Goal: Task Accomplishment & Management: Manage account settings

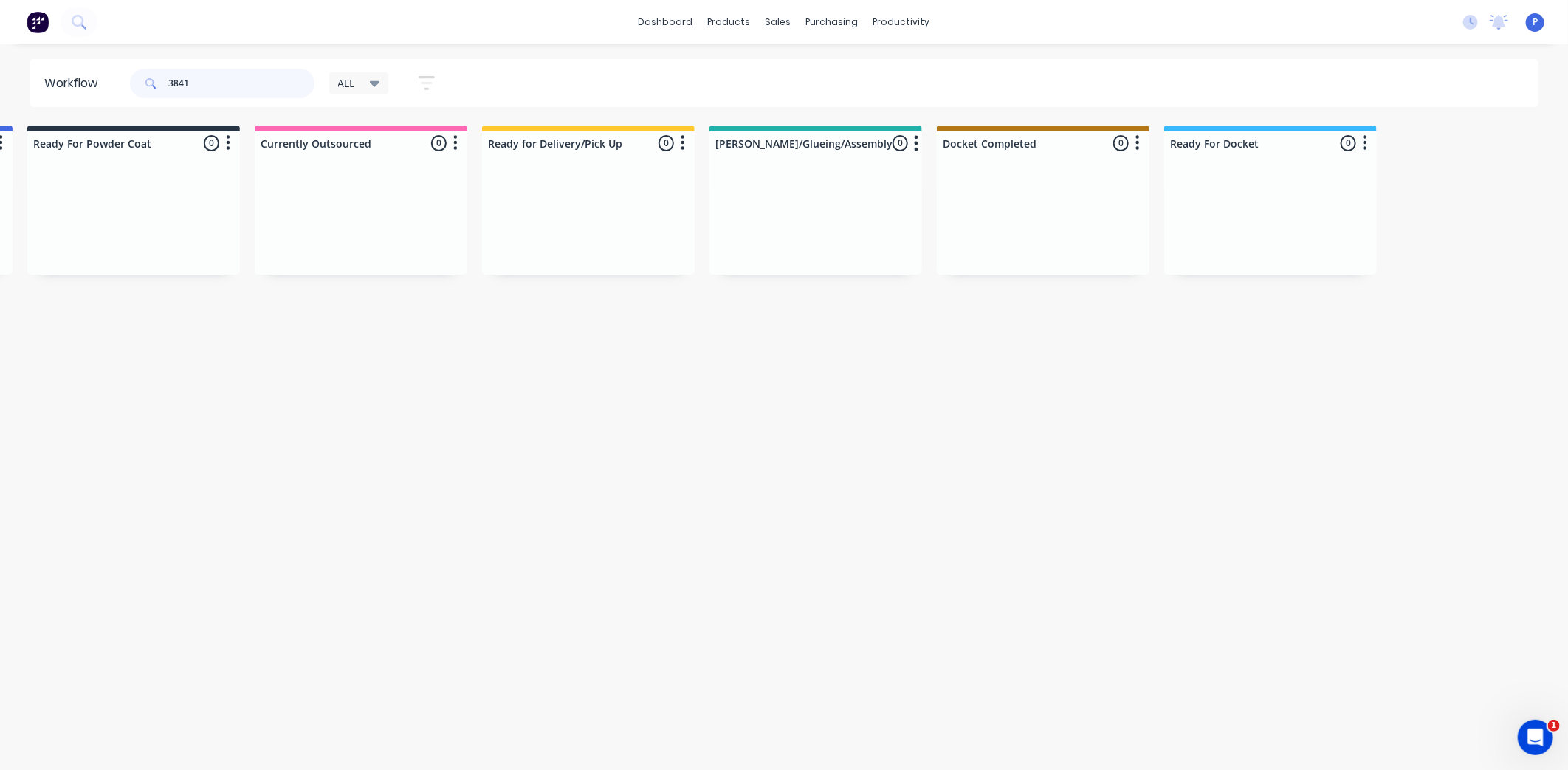
click at [213, 89] on input "3841" at bounding box center [241, 83] width 146 height 30
type input "3"
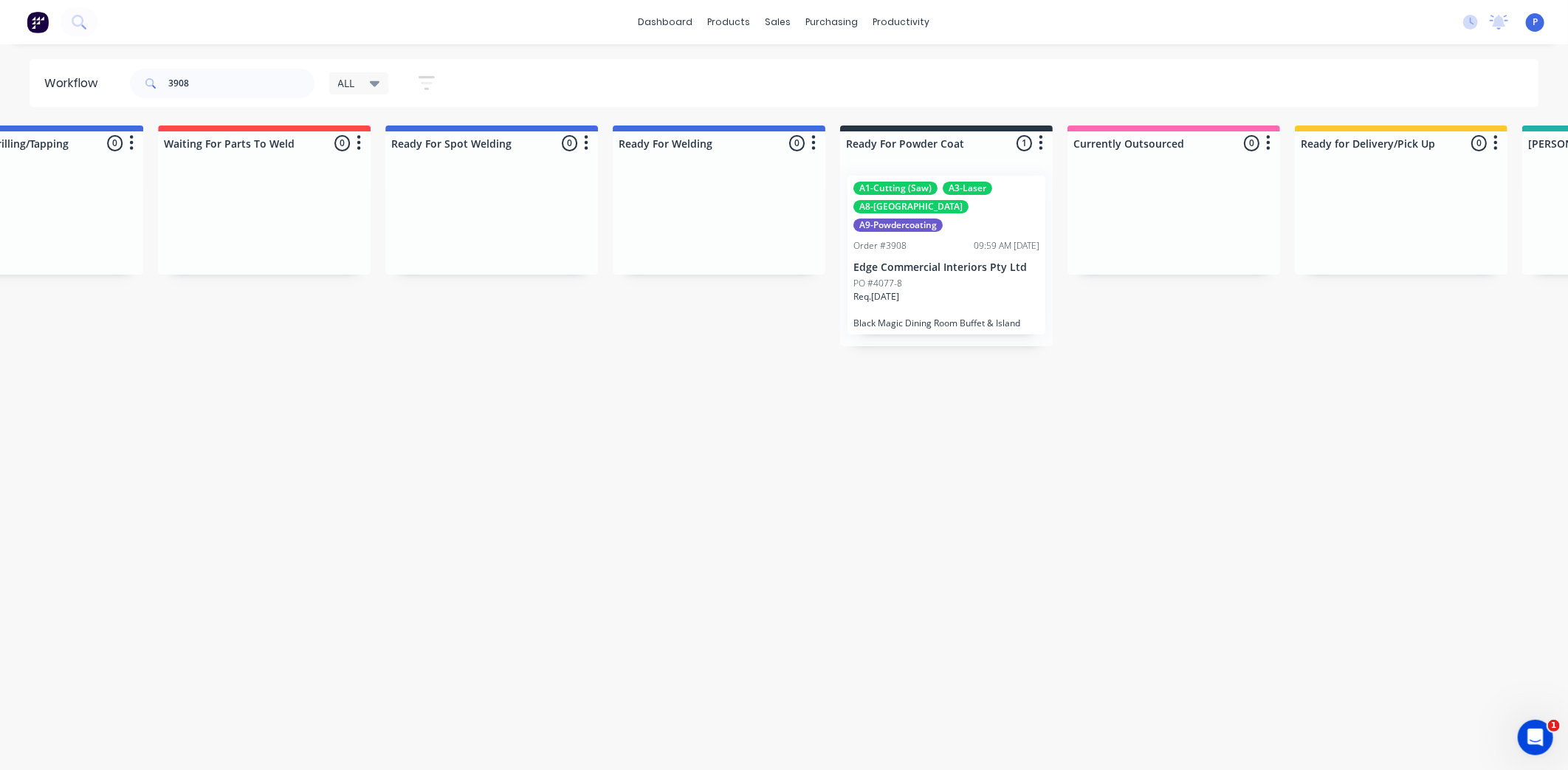
drag, startPoint x: 421, startPoint y: 351, endPoint x: 533, endPoint y: 363, distance: 112.6
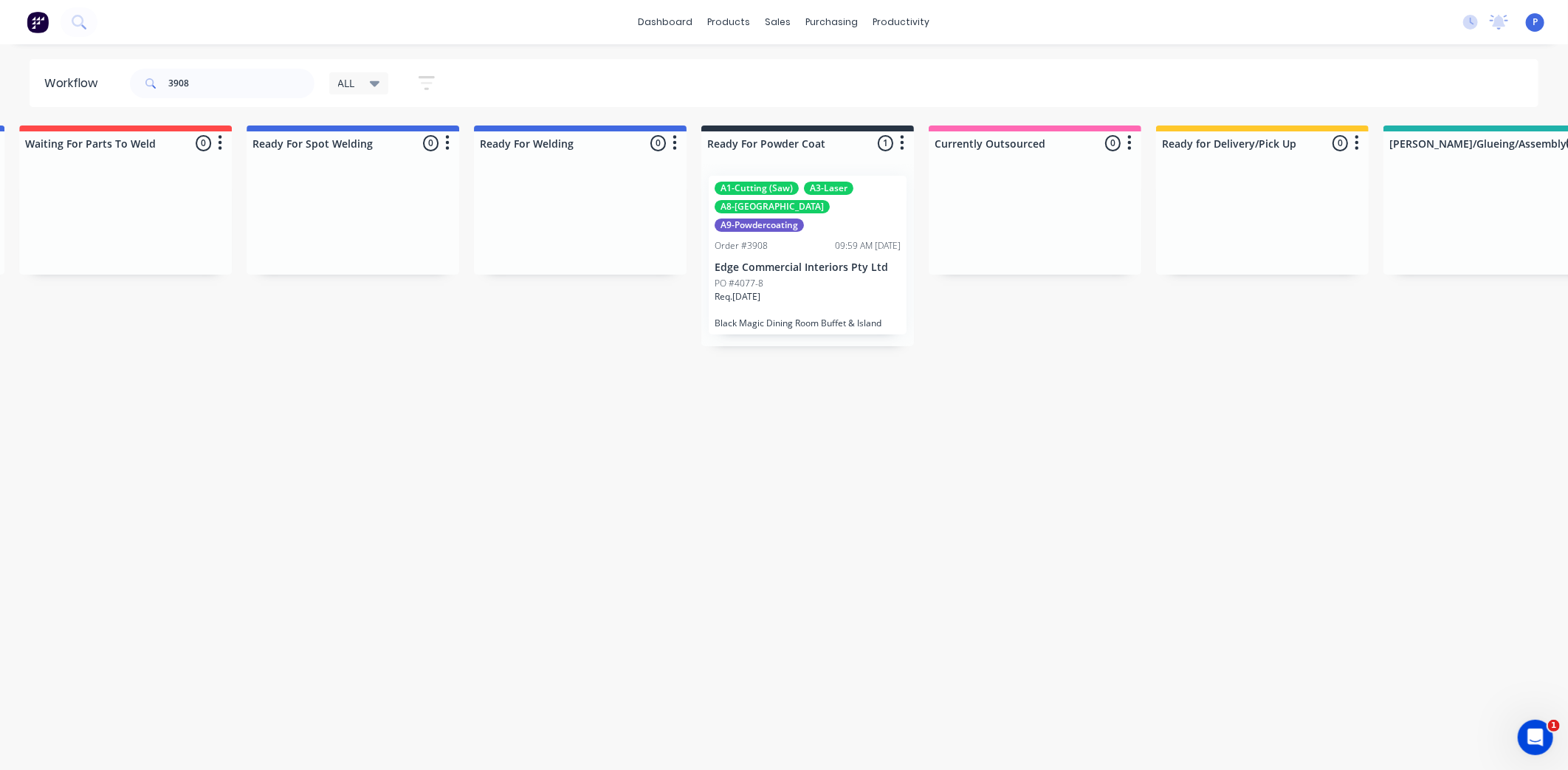
click at [784, 277] on div "PO #4077-8" at bounding box center [807, 283] width 186 height 14
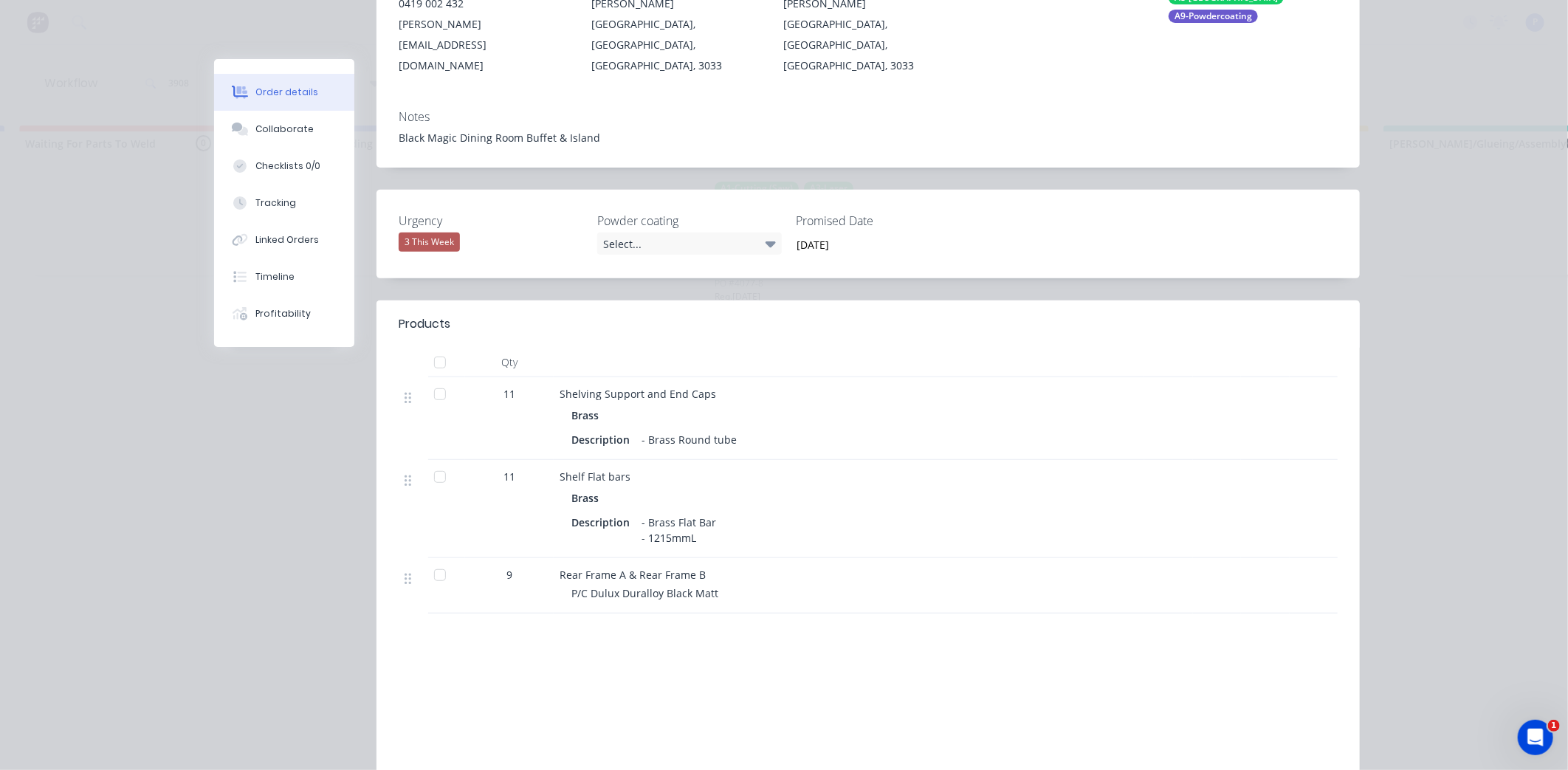
scroll to position [327, 0]
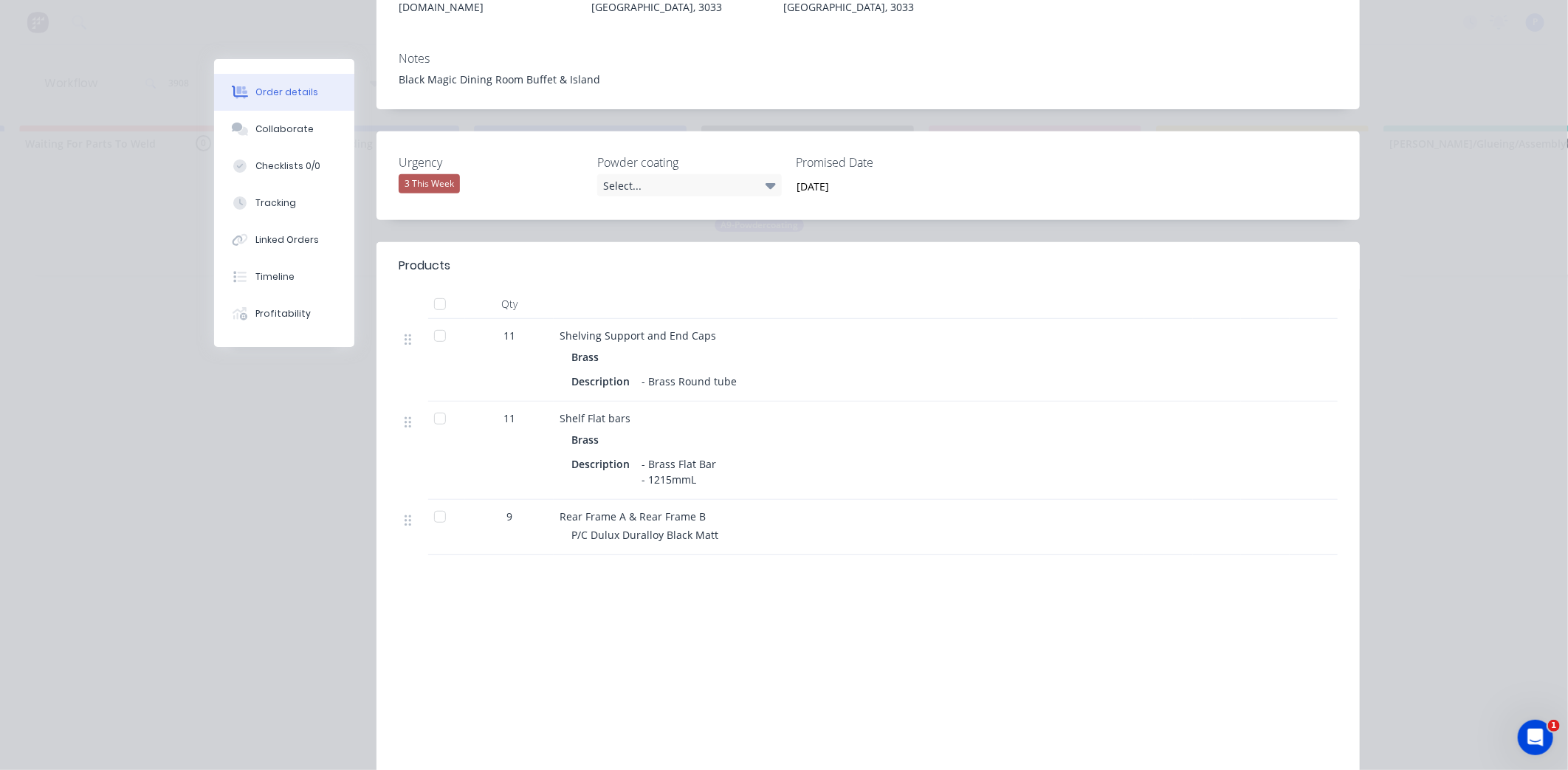
click at [432, 321] on div at bounding box center [439, 336] width 30 height 30
click at [305, 126] on button "Collaborate" at bounding box center [284, 130] width 140 height 37
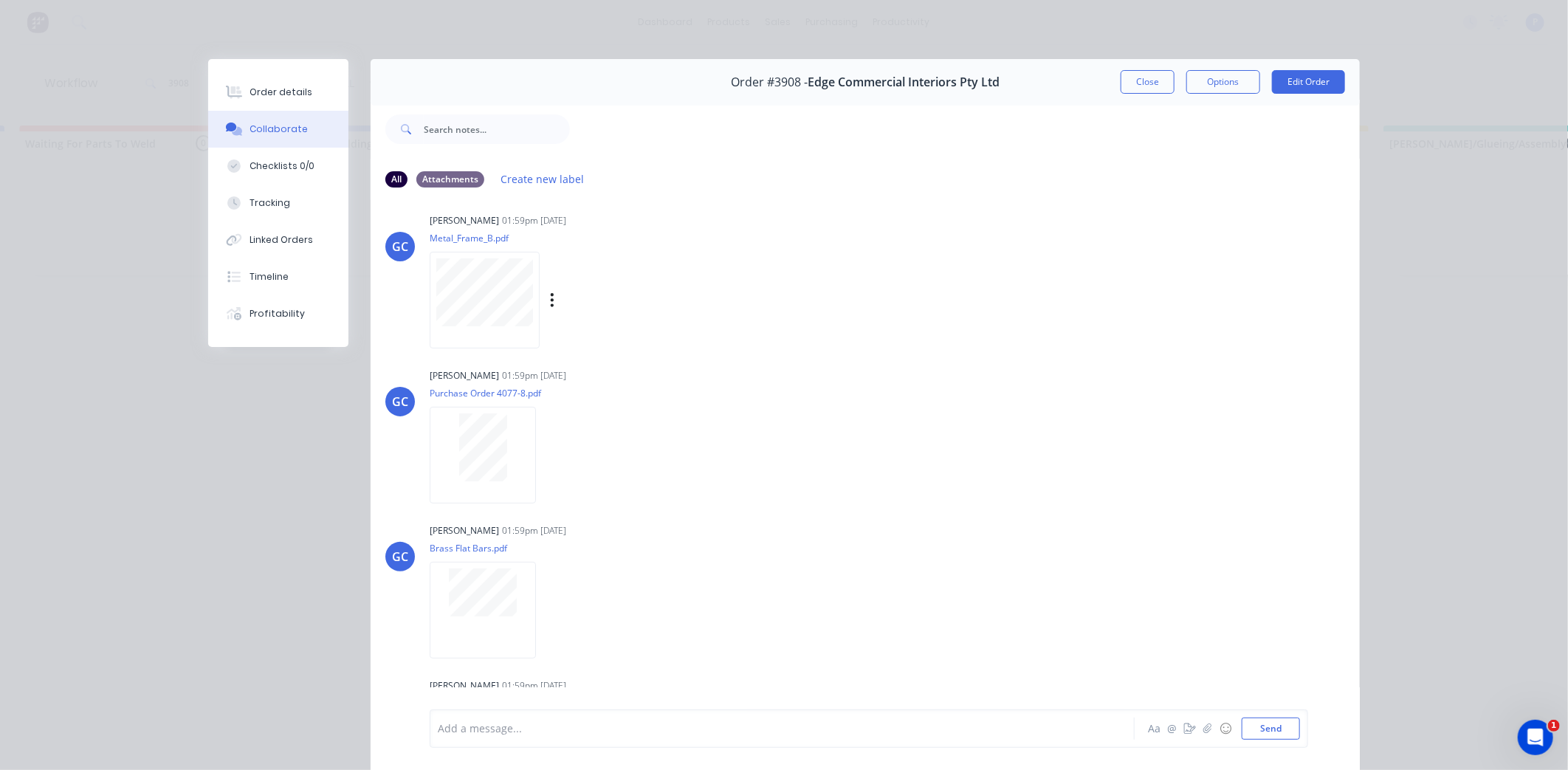
scroll to position [164, 0]
click at [1150, 78] on button "Close" at bounding box center [1147, 81] width 54 height 23
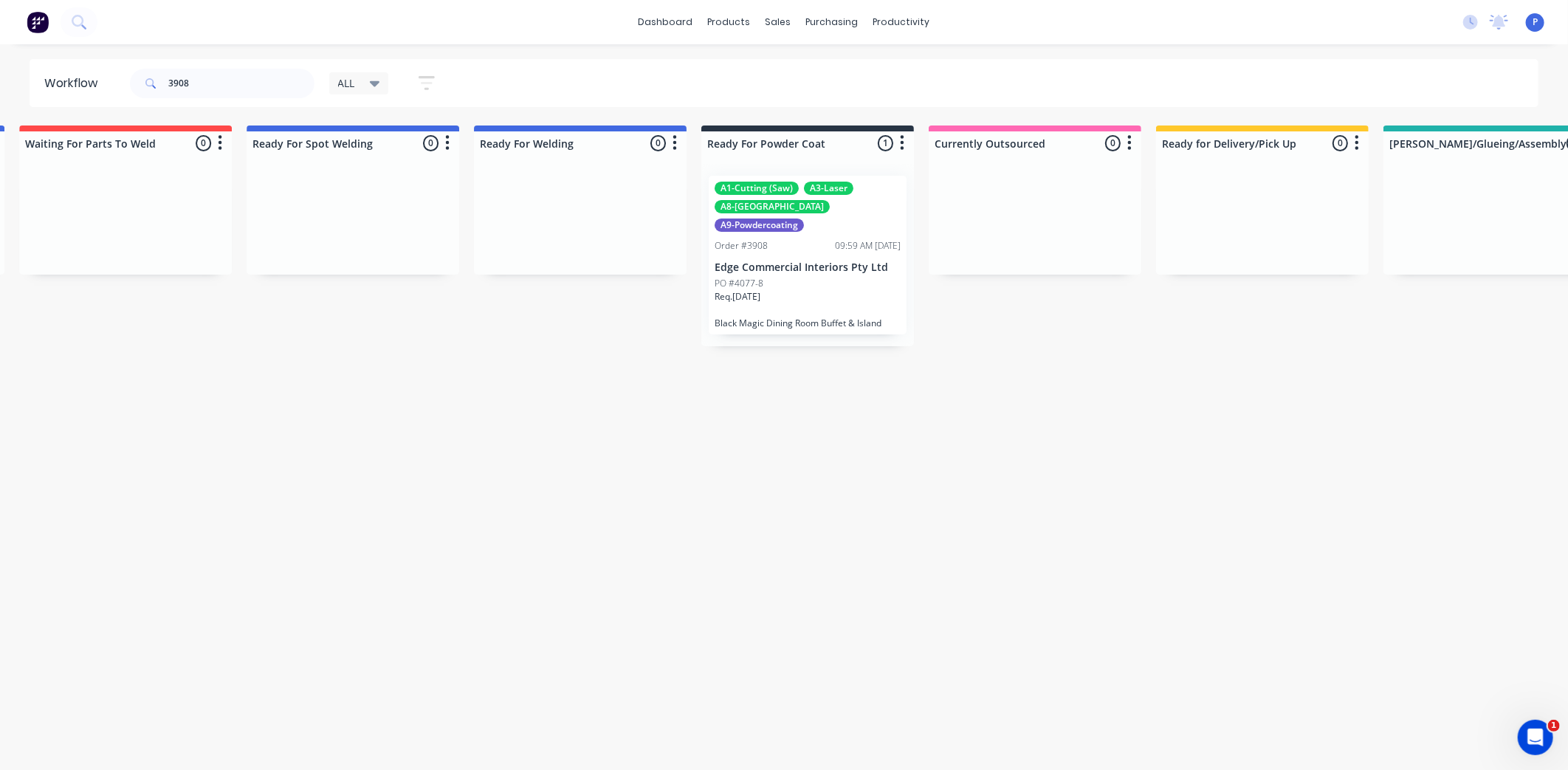
click at [790, 212] on div "A1-Cutting (Saw) A3-Laser A8-Welding A9-Powdercoating Order #3908 09:59 AM [DAT…" at bounding box center [808, 254] width 198 height 159
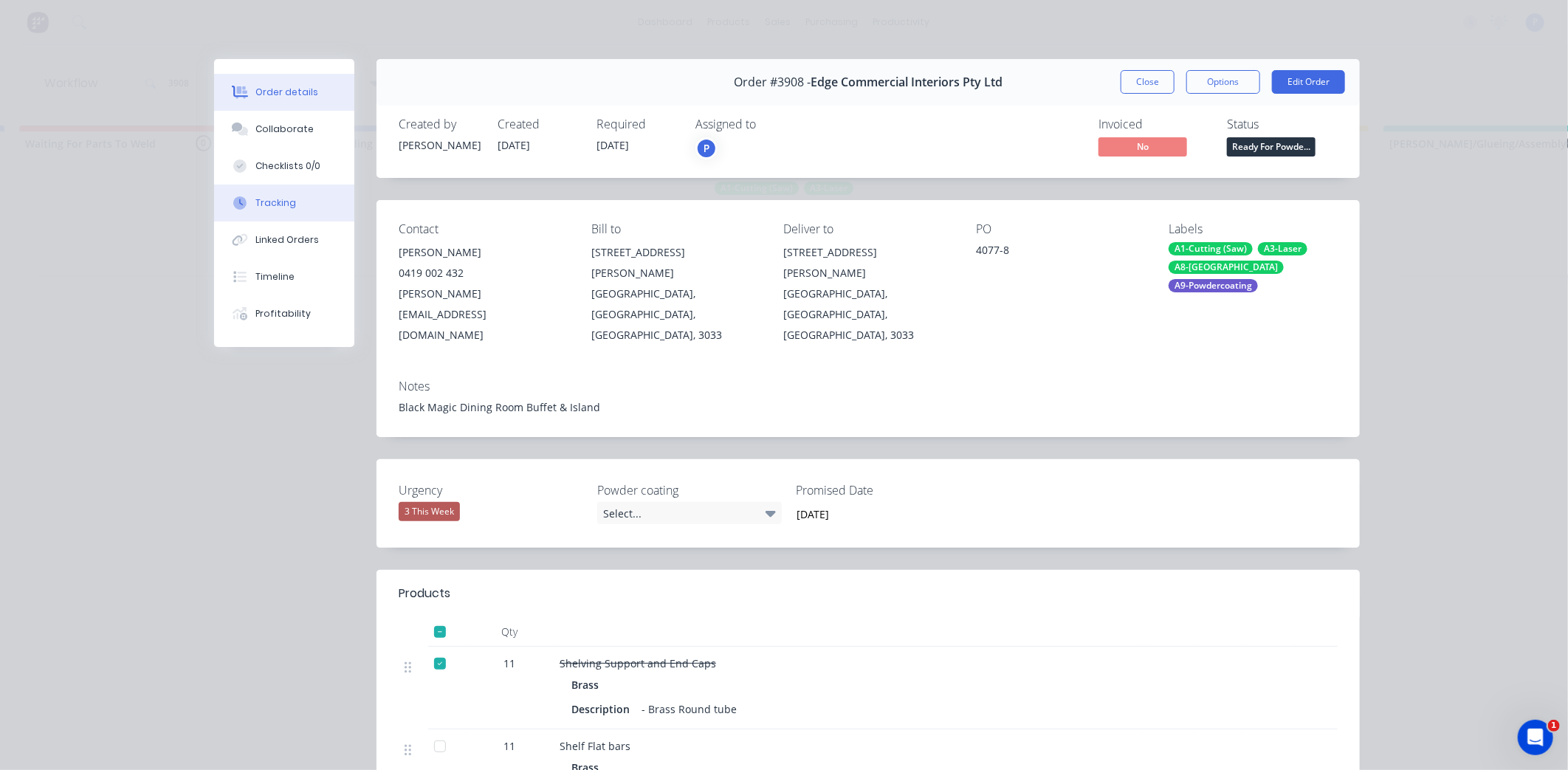
click at [278, 204] on div "Tracking" at bounding box center [275, 203] width 40 height 14
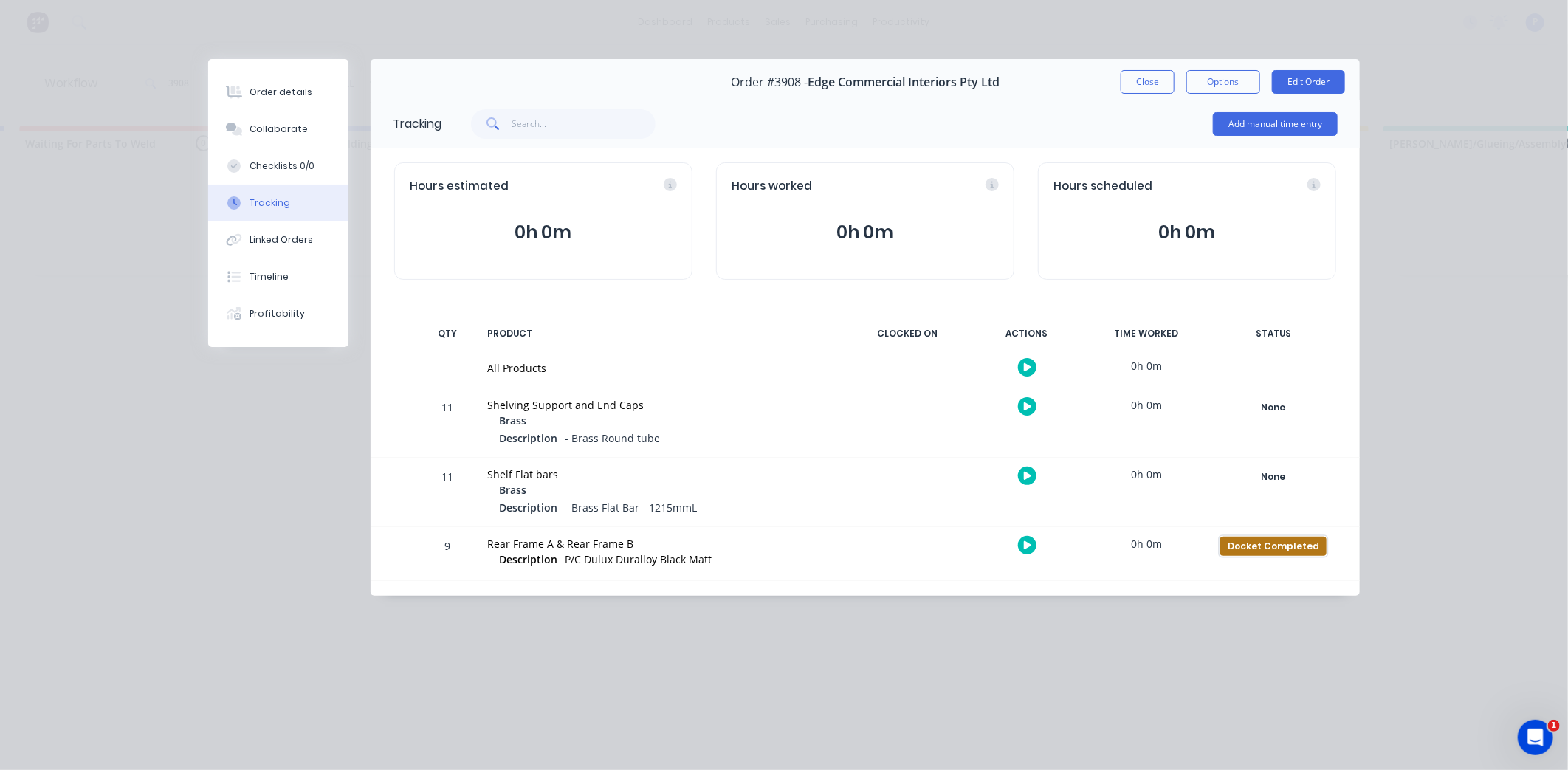
click at [1266, 543] on div "Docket Completed" at bounding box center [1273, 546] width 106 height 19
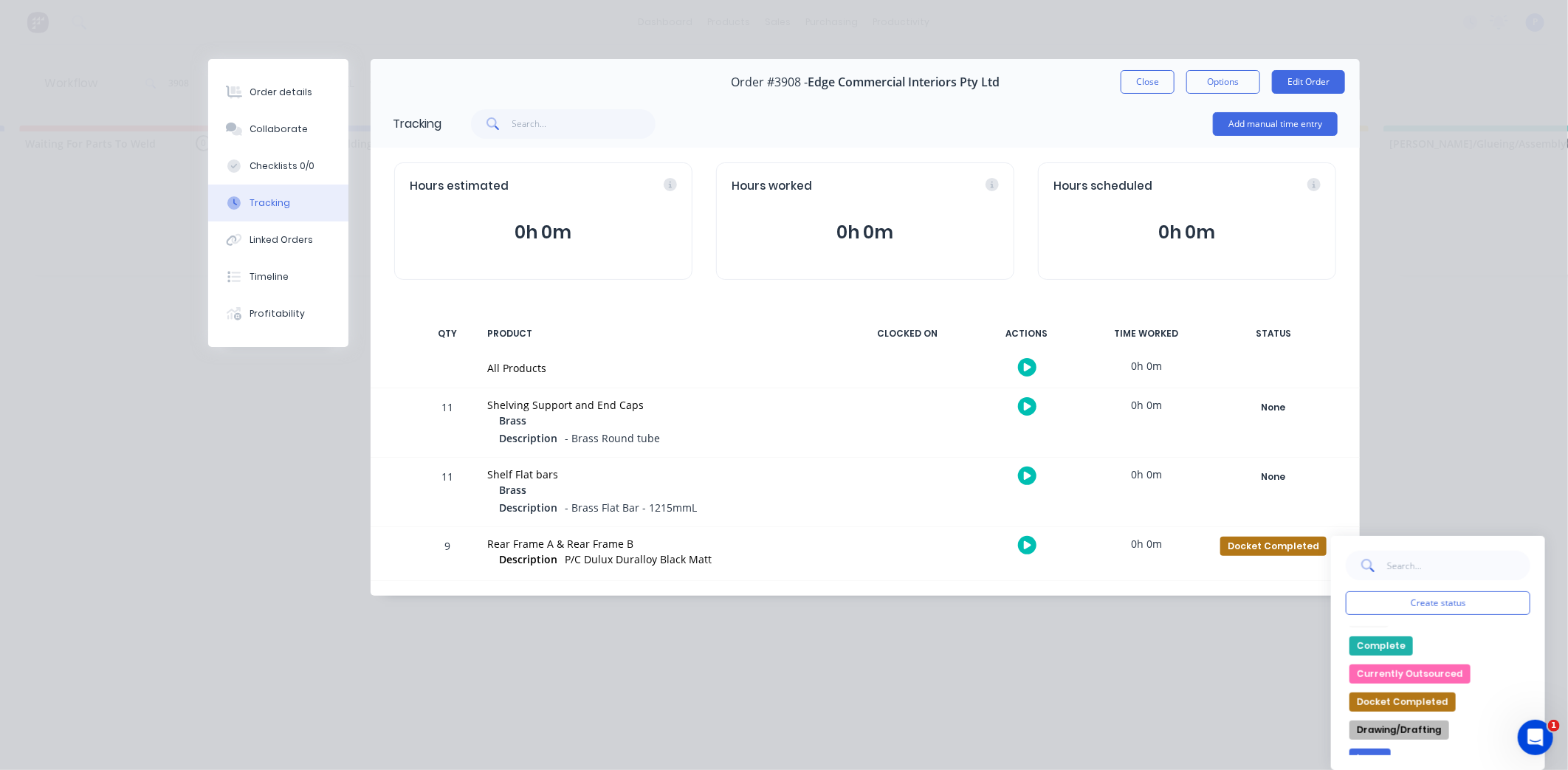
scroll to position [0, 0]
click at [1374, 660] on button "Complete" at bounding box center [1381, 664] width 64 height 19
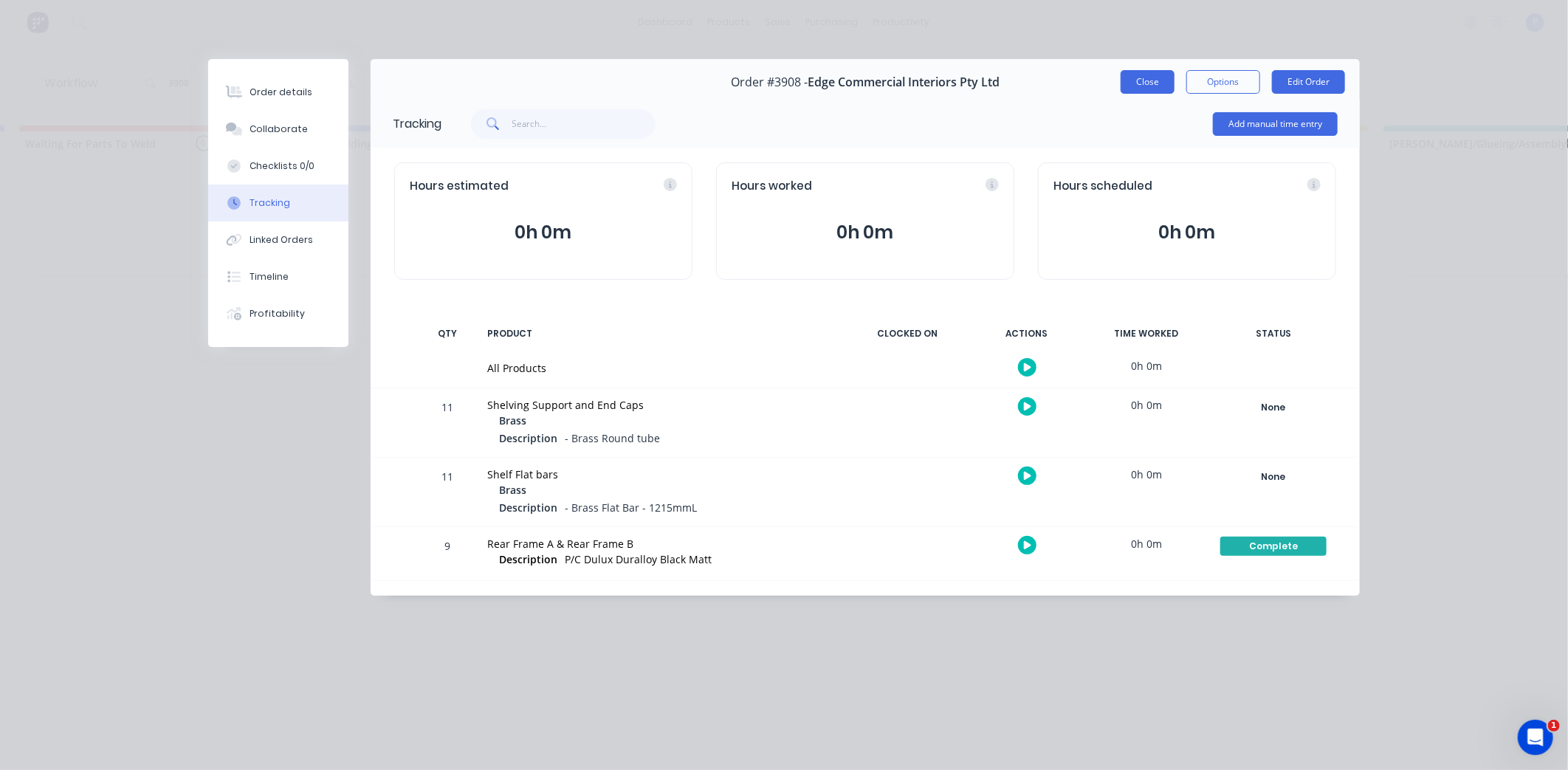
click at [1141, 78] on button "Close" at bounding box center [1147, 81] width 54 height 23
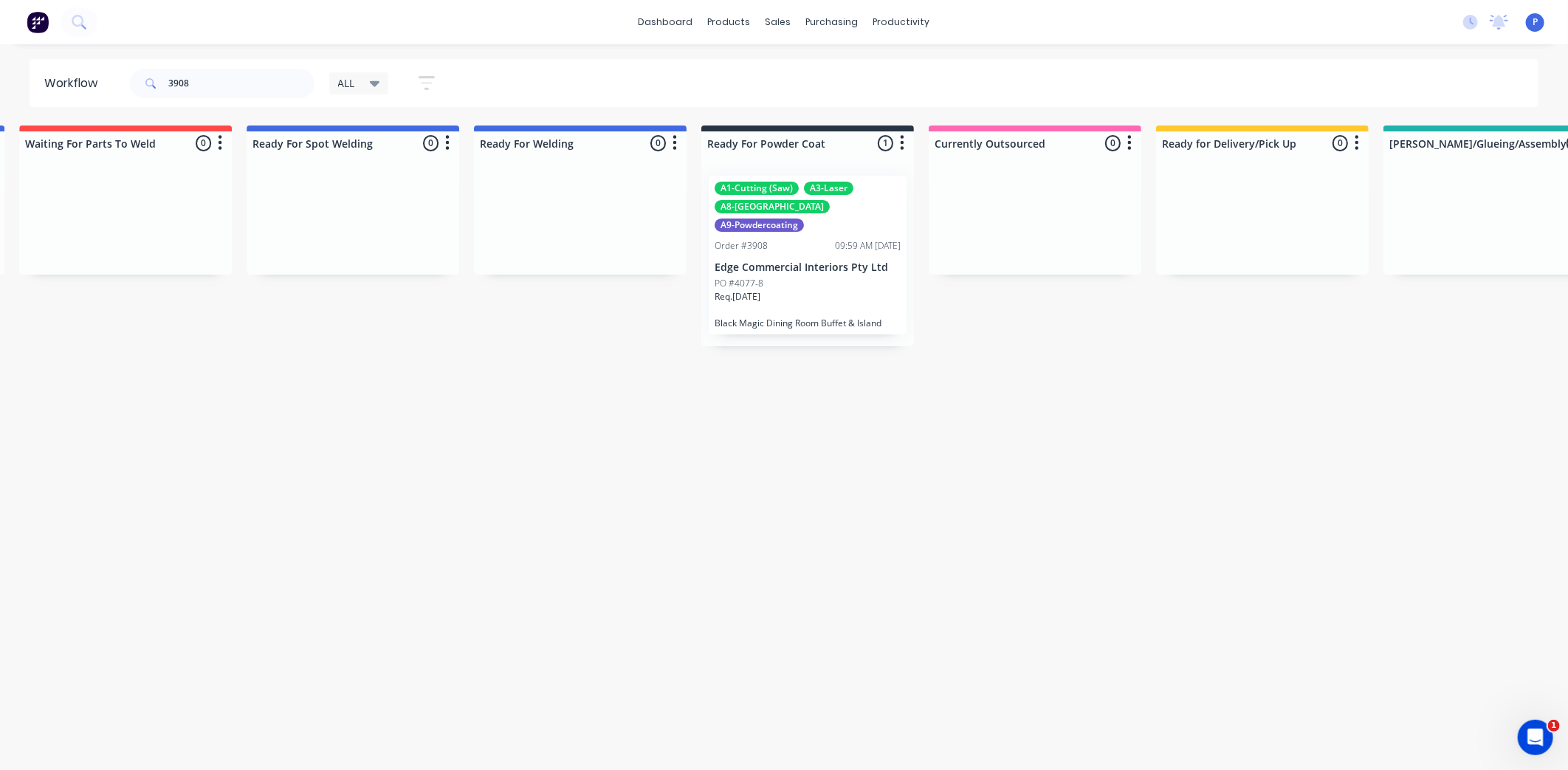
click at [798, 239] on div "Order #3908 09:59 AM [DATE]" at bounding box center [807, 245] width 186 height 14
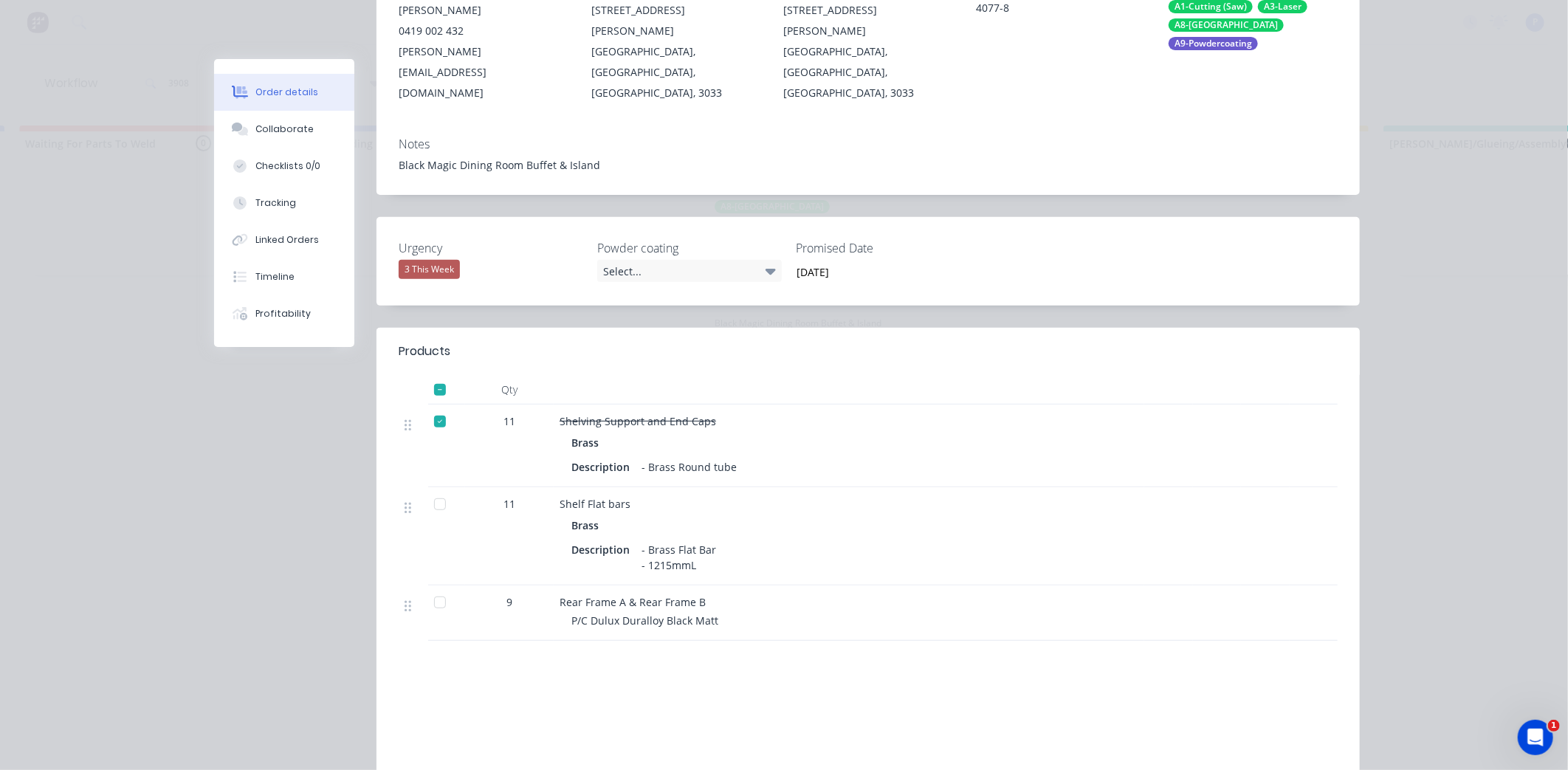
scroll to position [245, 0]
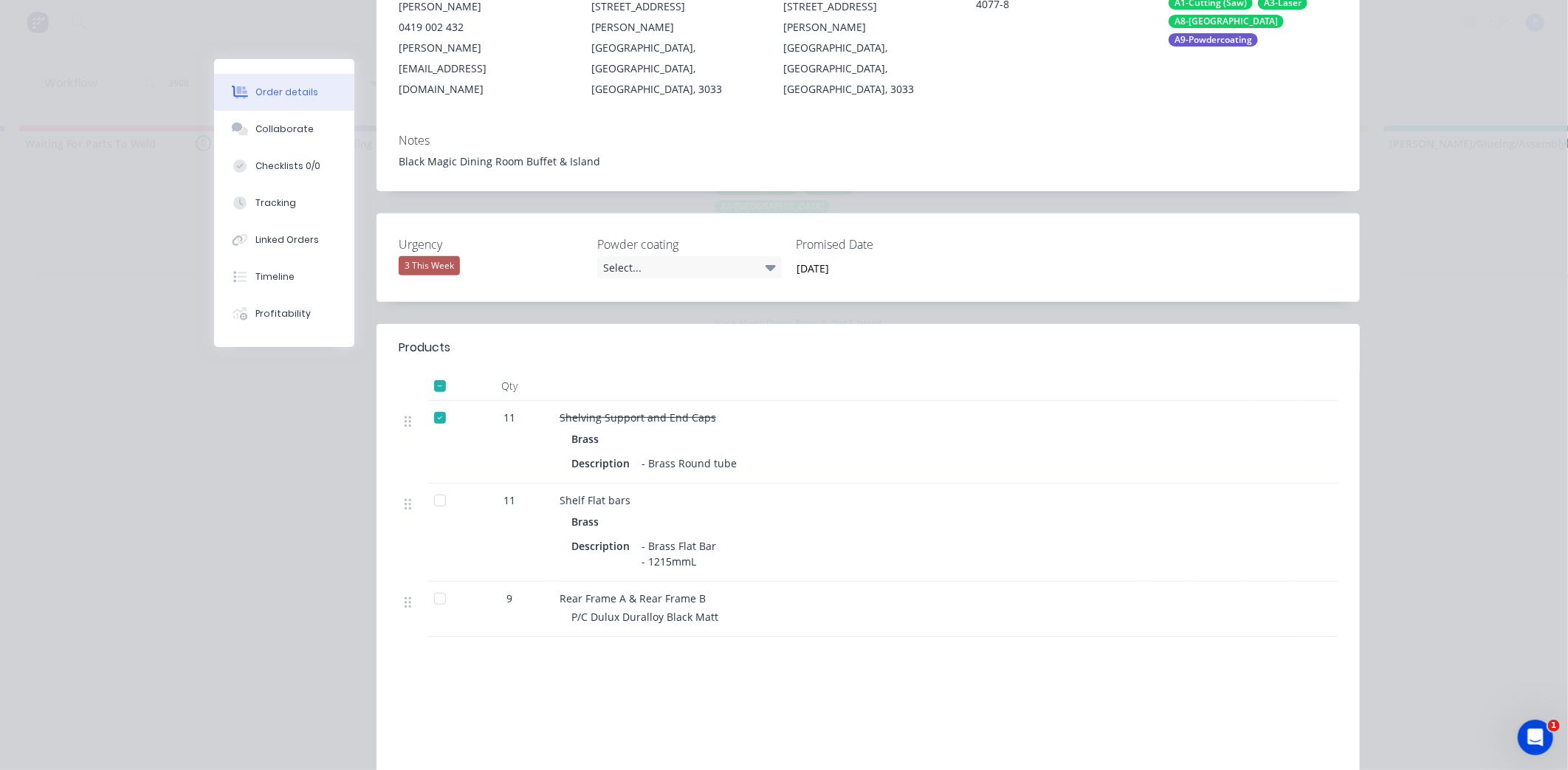
click at [431, 403] on div at bounding box center [439, 418] width 30 height 30
click at [434, 583] on div at bounding box center [439, 598] width 30 height 30
click at [432, 486] on div at bounding box center [439, 500] width 30 height 30
click at [434, 403] on div at bounding box center [439, 418] width 30 height 30
click at [281, 201] on div "Tracking" at bounding box center [275, 203] width 40 height 14
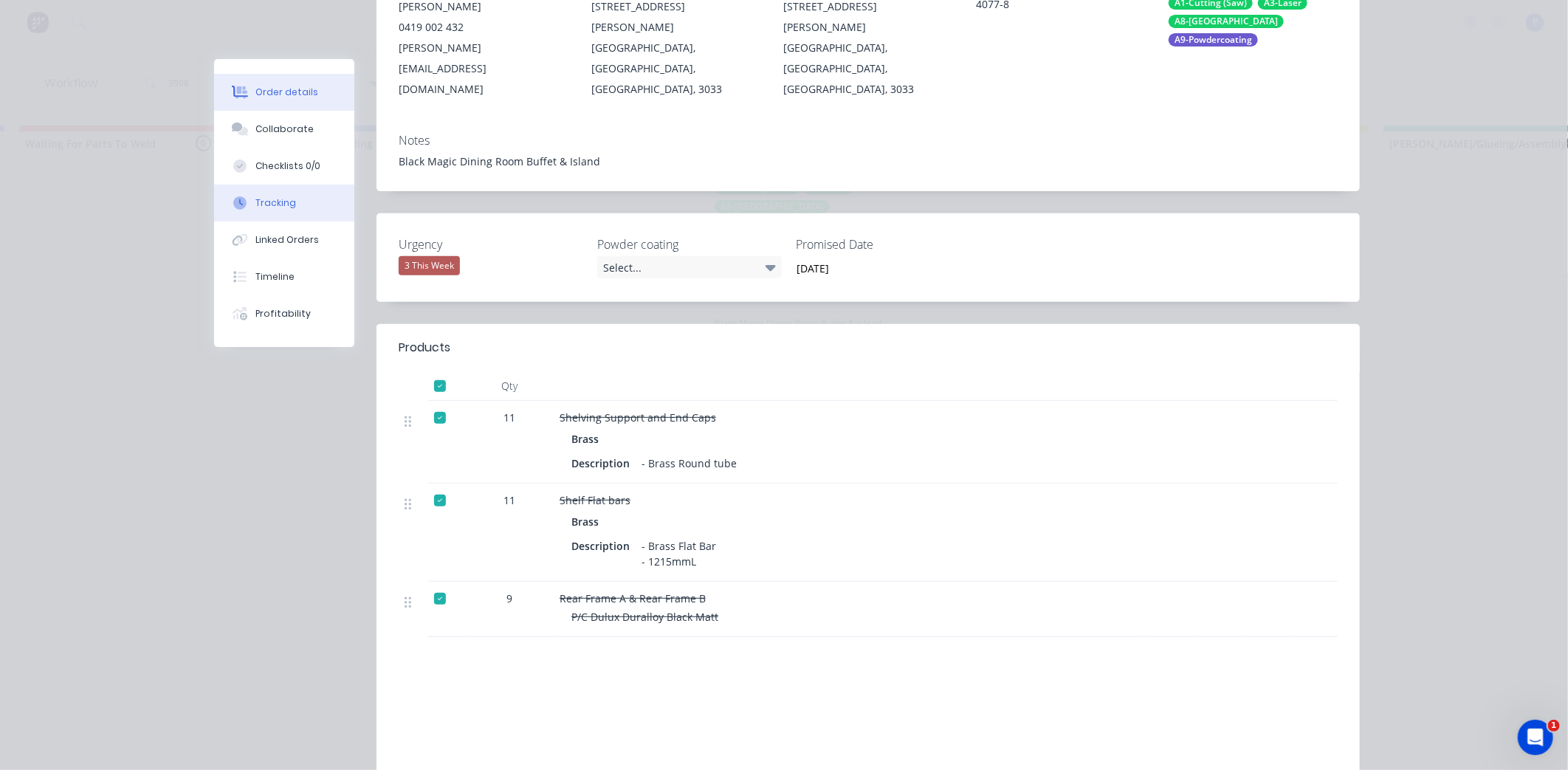
scroll to position [0, 0]
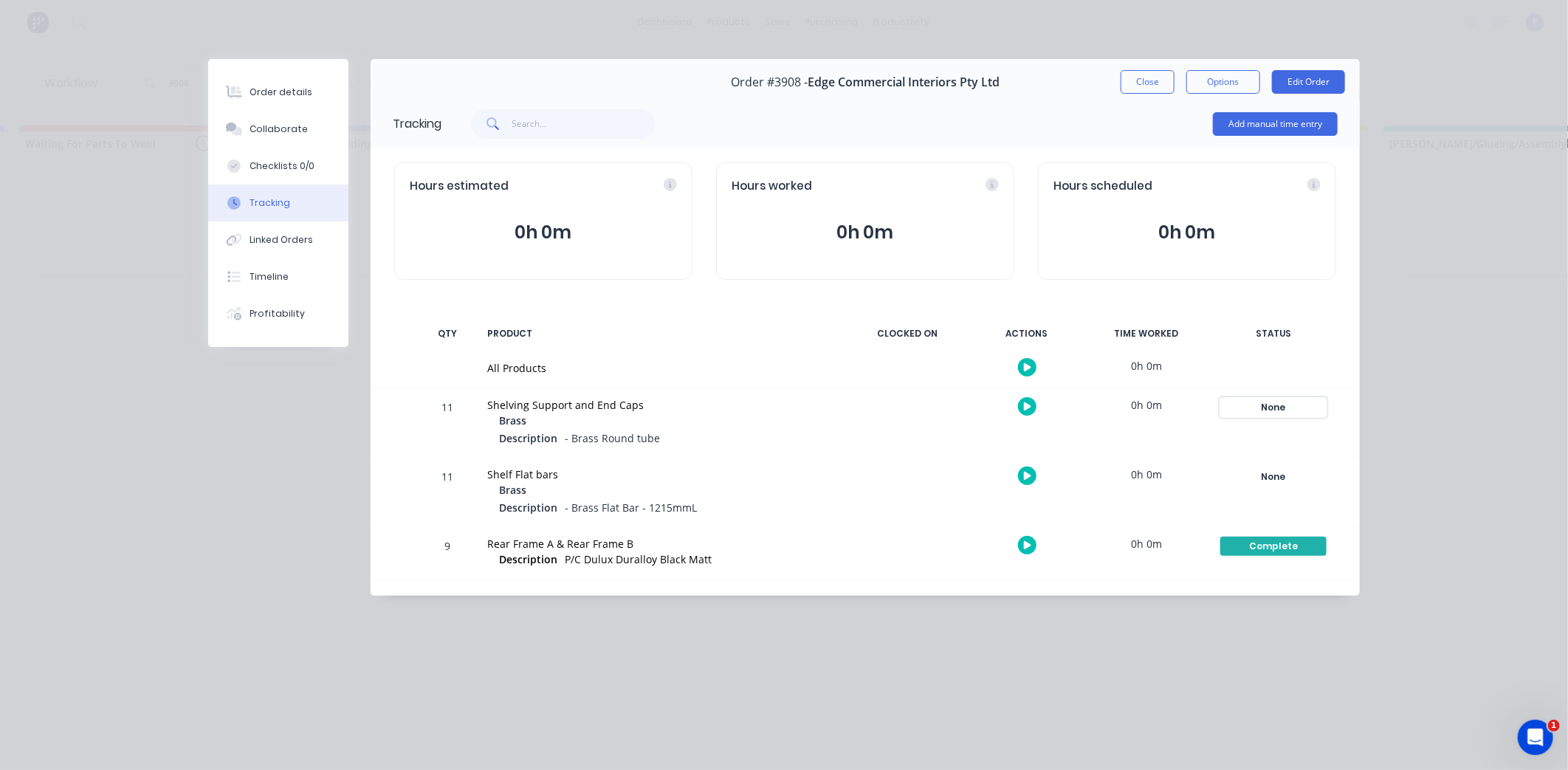
click at [1276, 407] on div "None" at bounding box center [1273, 407] width 106 height 19
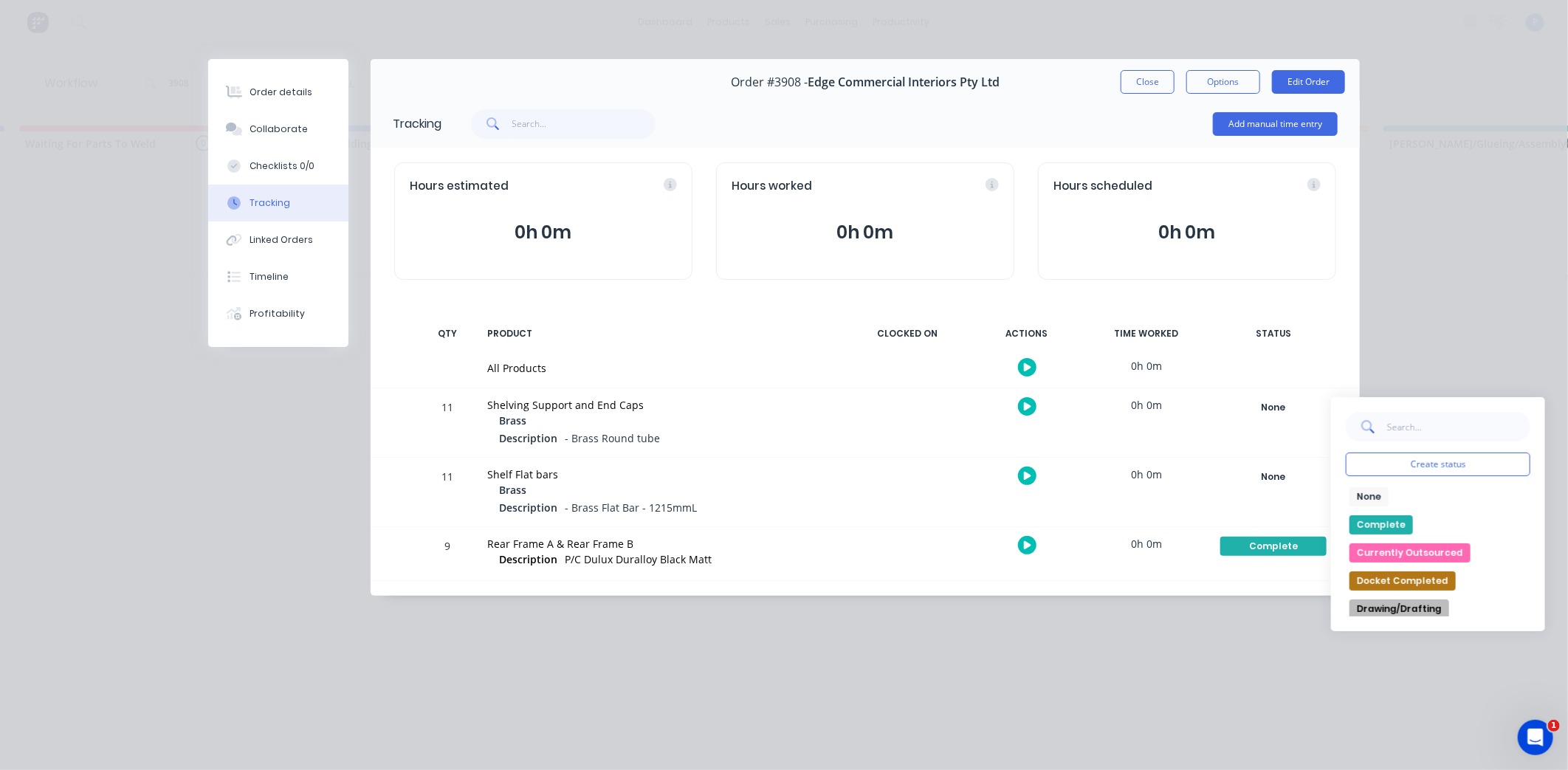
click at [1379, 521] on button "Complete" at bounding box center [1381, 525] width 64 height 19
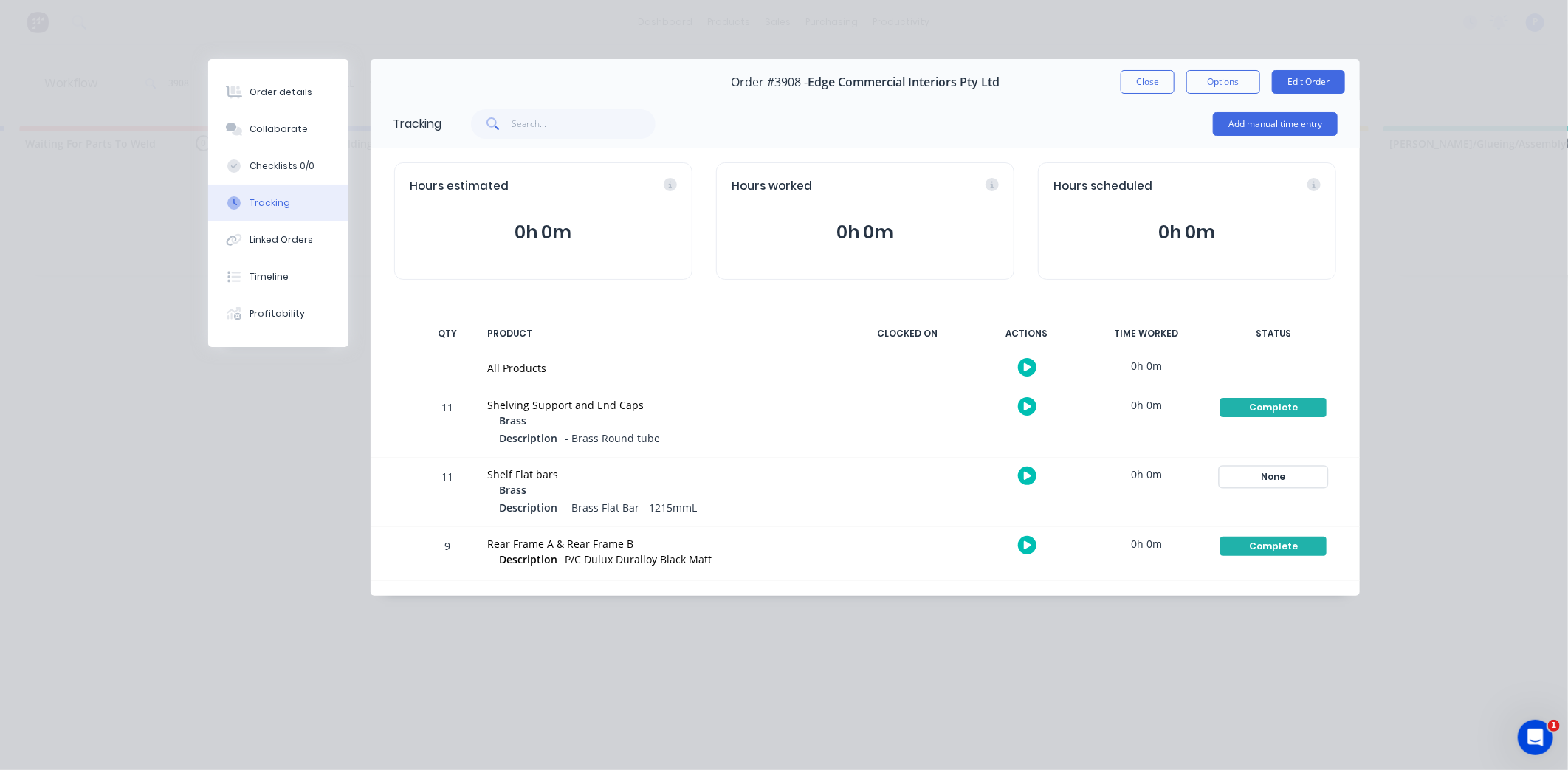
click at [1290, 477] on div "None" at bounding box center [1273, 477] width 106 height 19
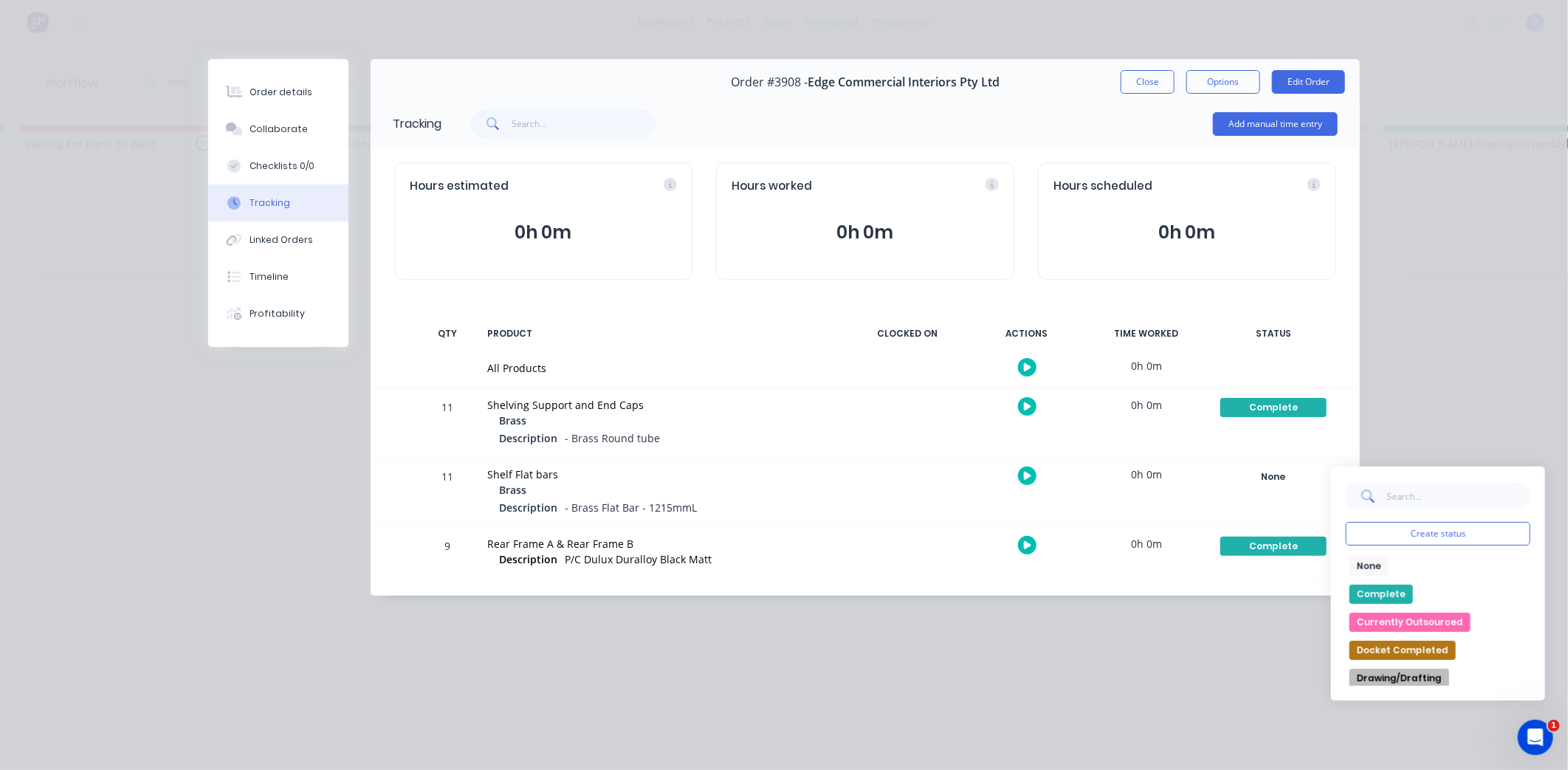
click at [1376, 588] on button "Complete" at bounding box center [1381, 594] width 64 height 19
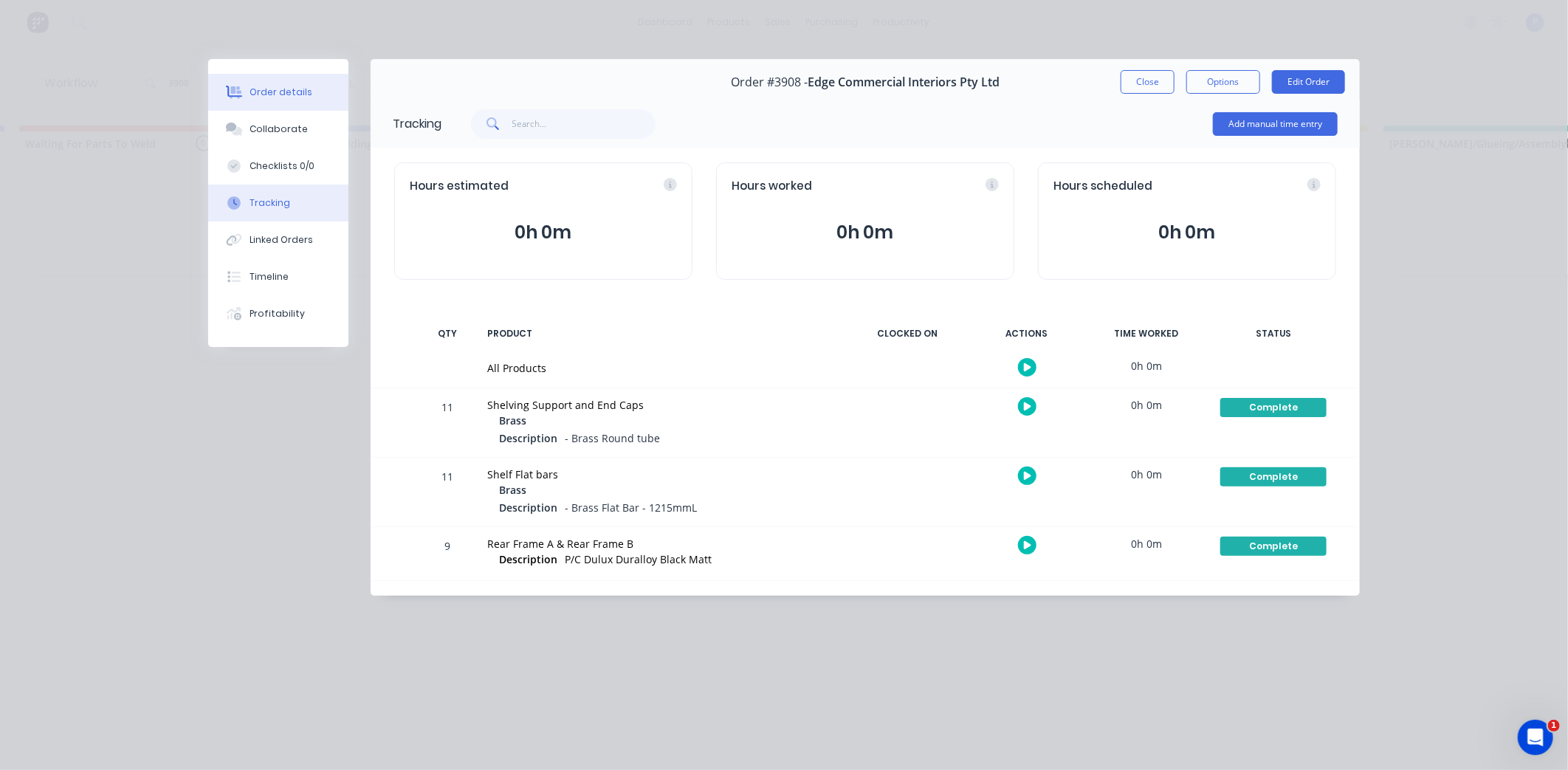
click at [266, 100] on button "Order details" at bounding box center [279, 93] width 140 height 37
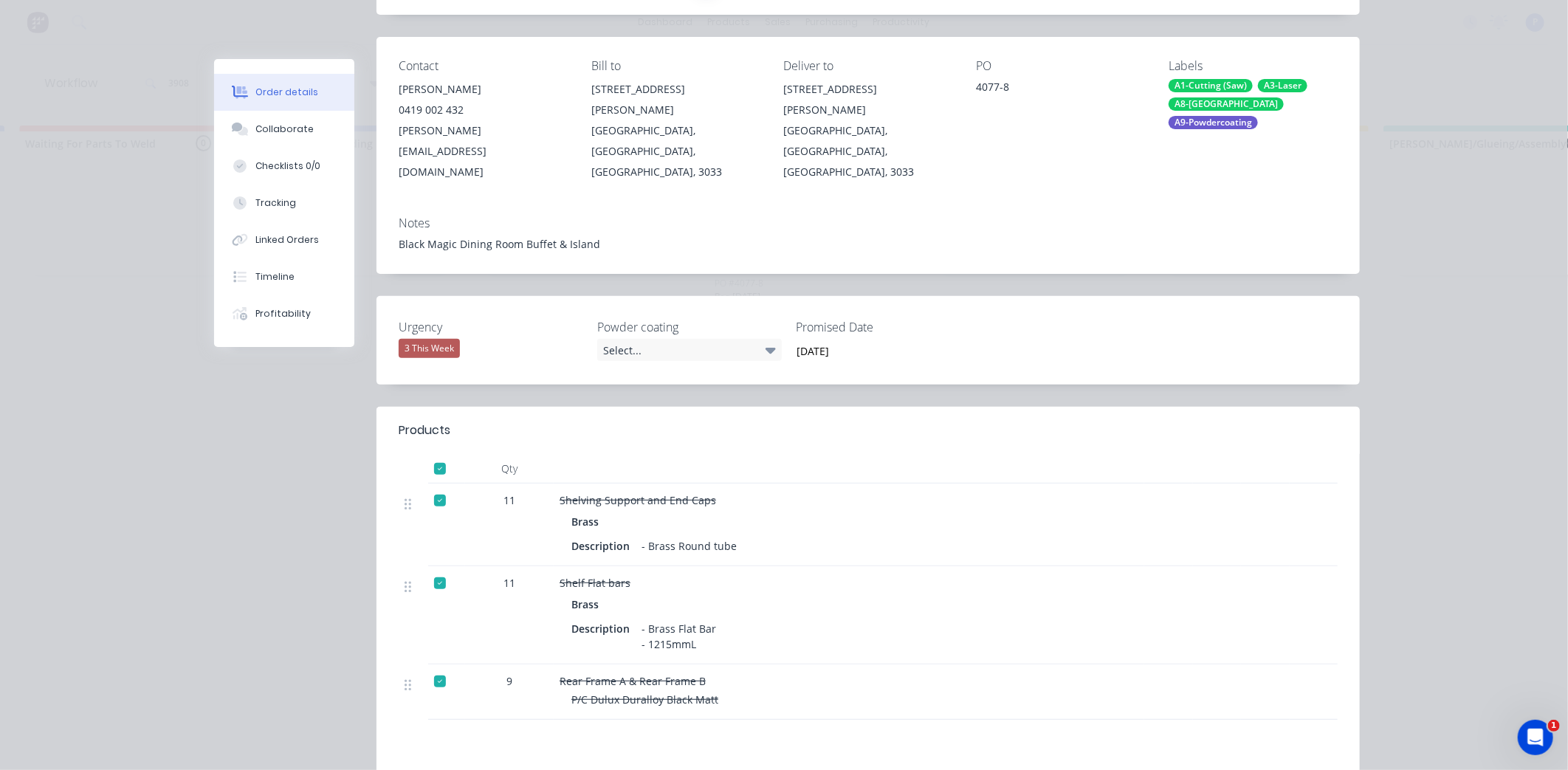
scroll to position [164, 0]
click at [284, 209] on button "Tracking" at bounding box center [284, 203] width 140 height 37
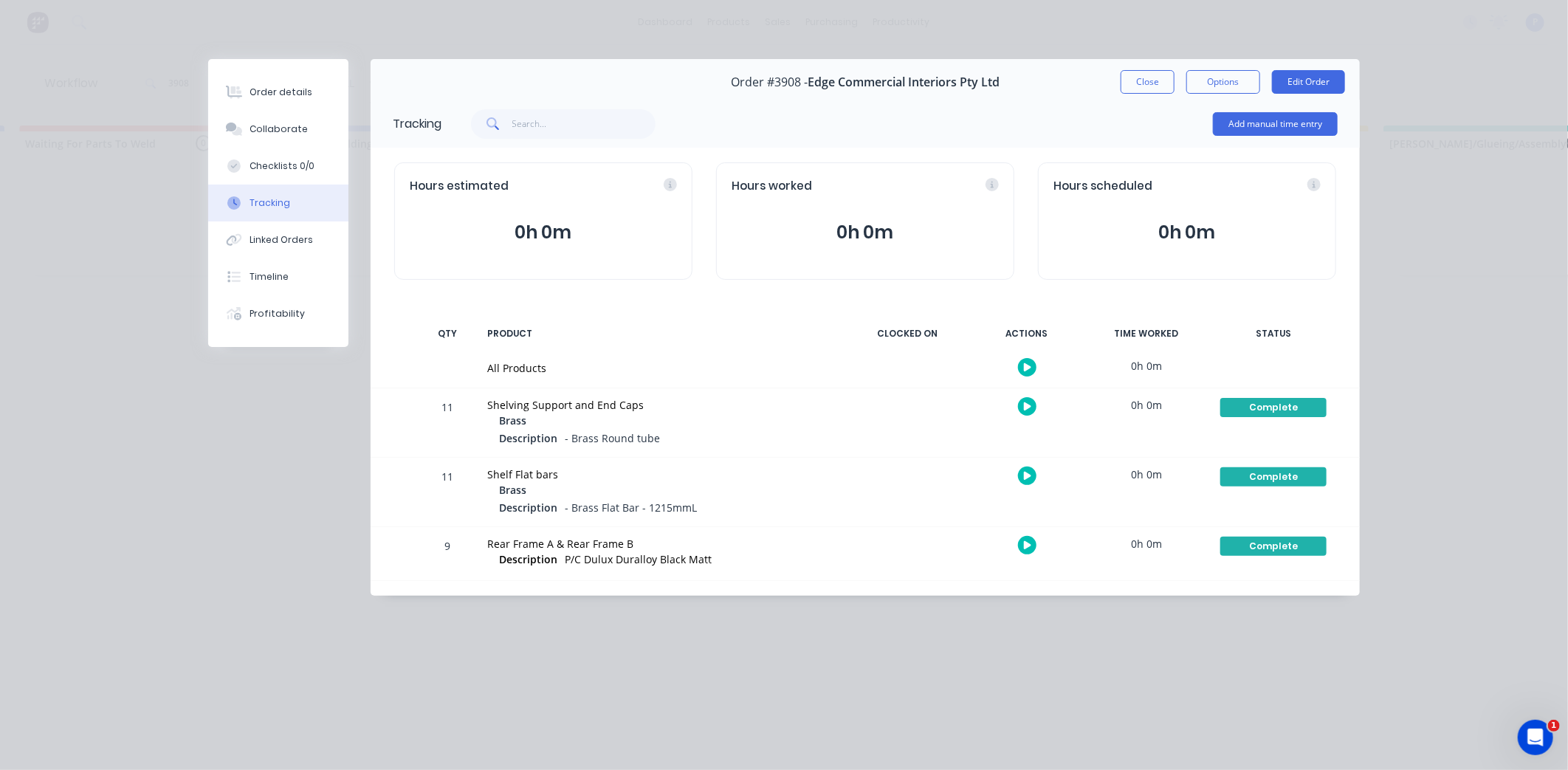
scroll to position [0, 0]
click at [1170, 76] on button "Close" at bounding box center [1147, 81] width 54 height 23
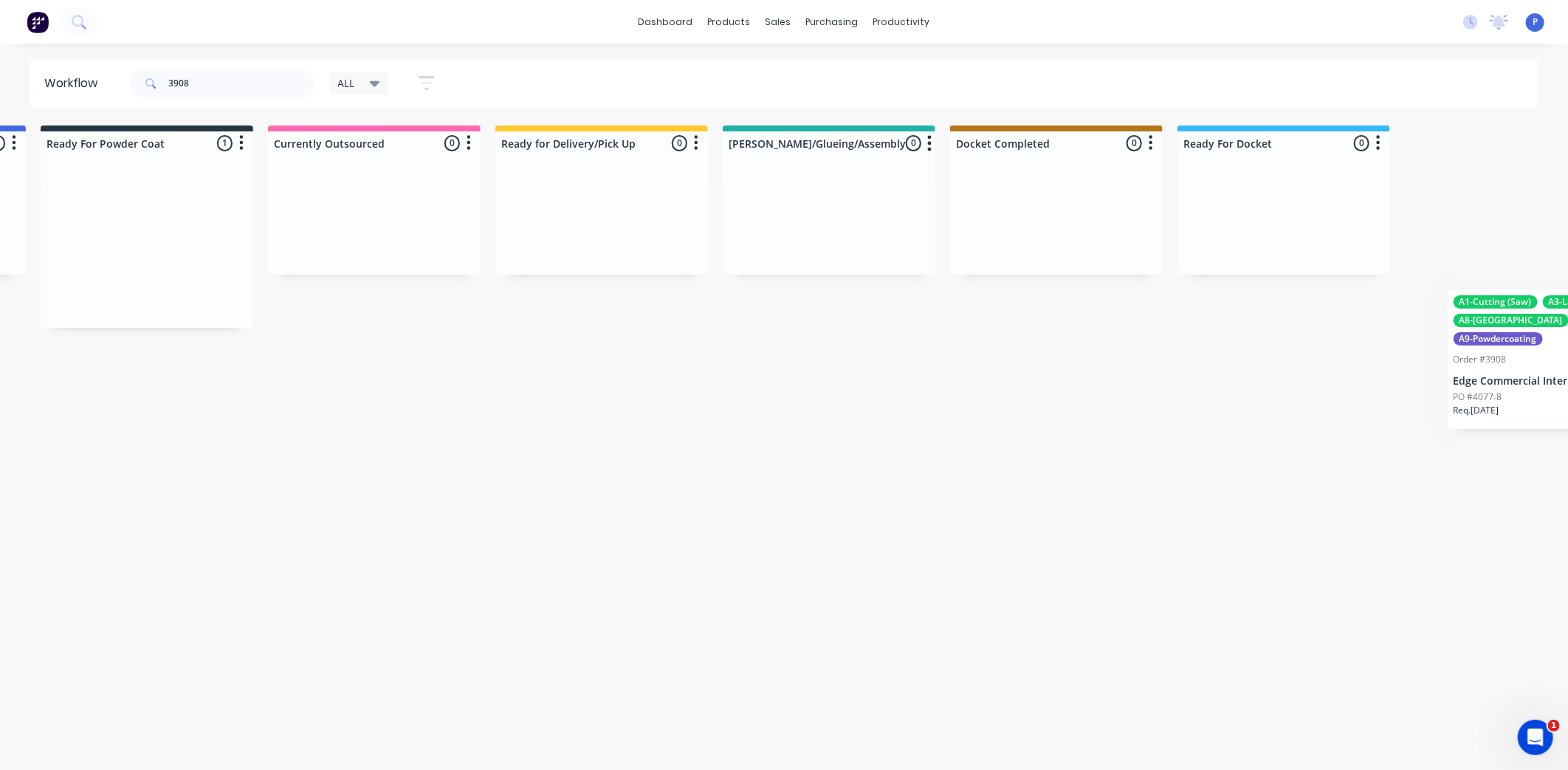
scroll to position [0, 3678]
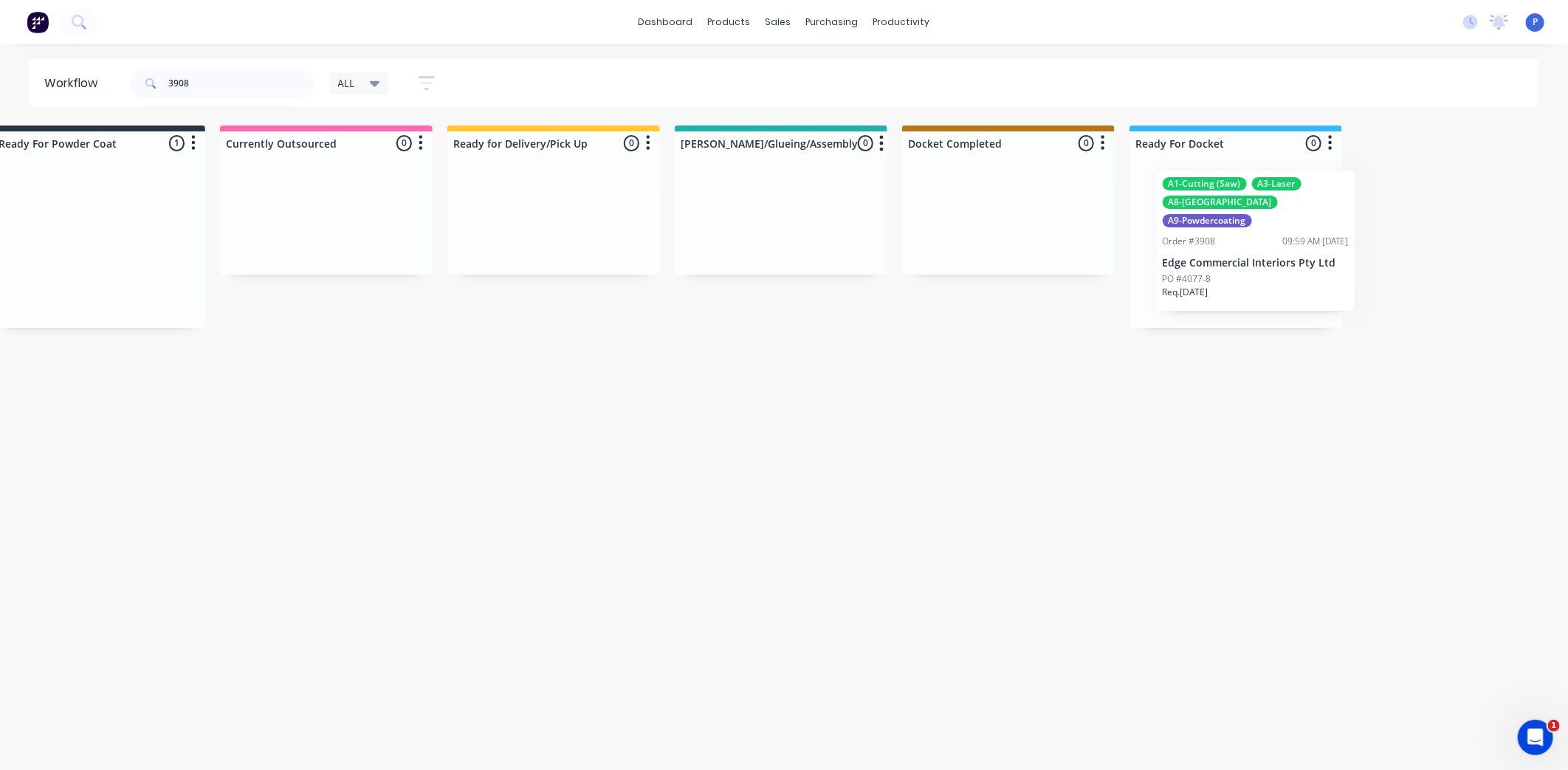
drag, startPoint x: 770, startPoint y: 217, endPoint x: 1184, endPoint y: 214, distance: 414.0
click at [1207, 209] on div "A1-Cutting (Saw) A3-Laser A8-Welding A9-Powdercoating" at bounding box center [1236, 207] width 186 height 50
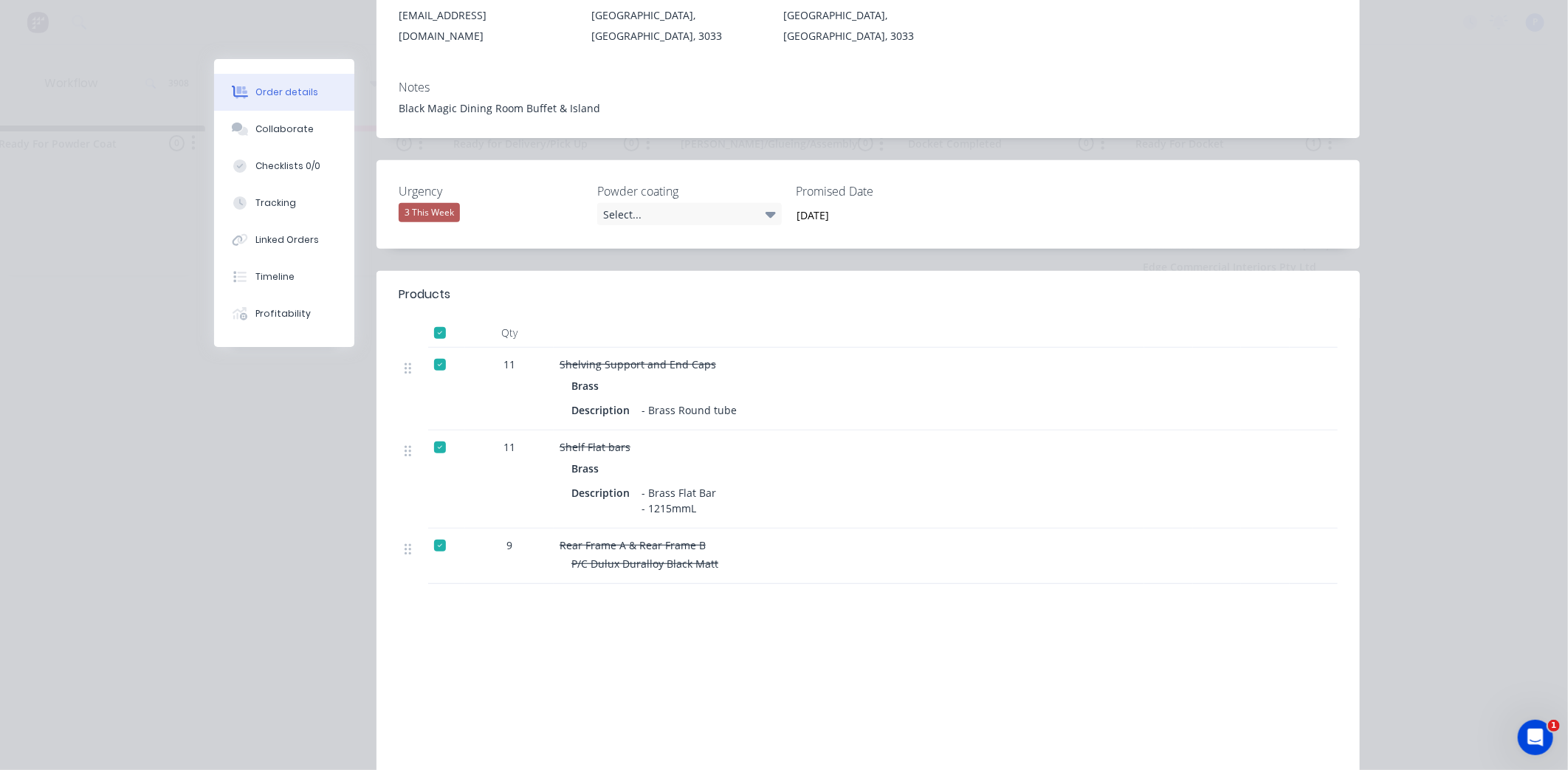
scroll to position [327, 0]
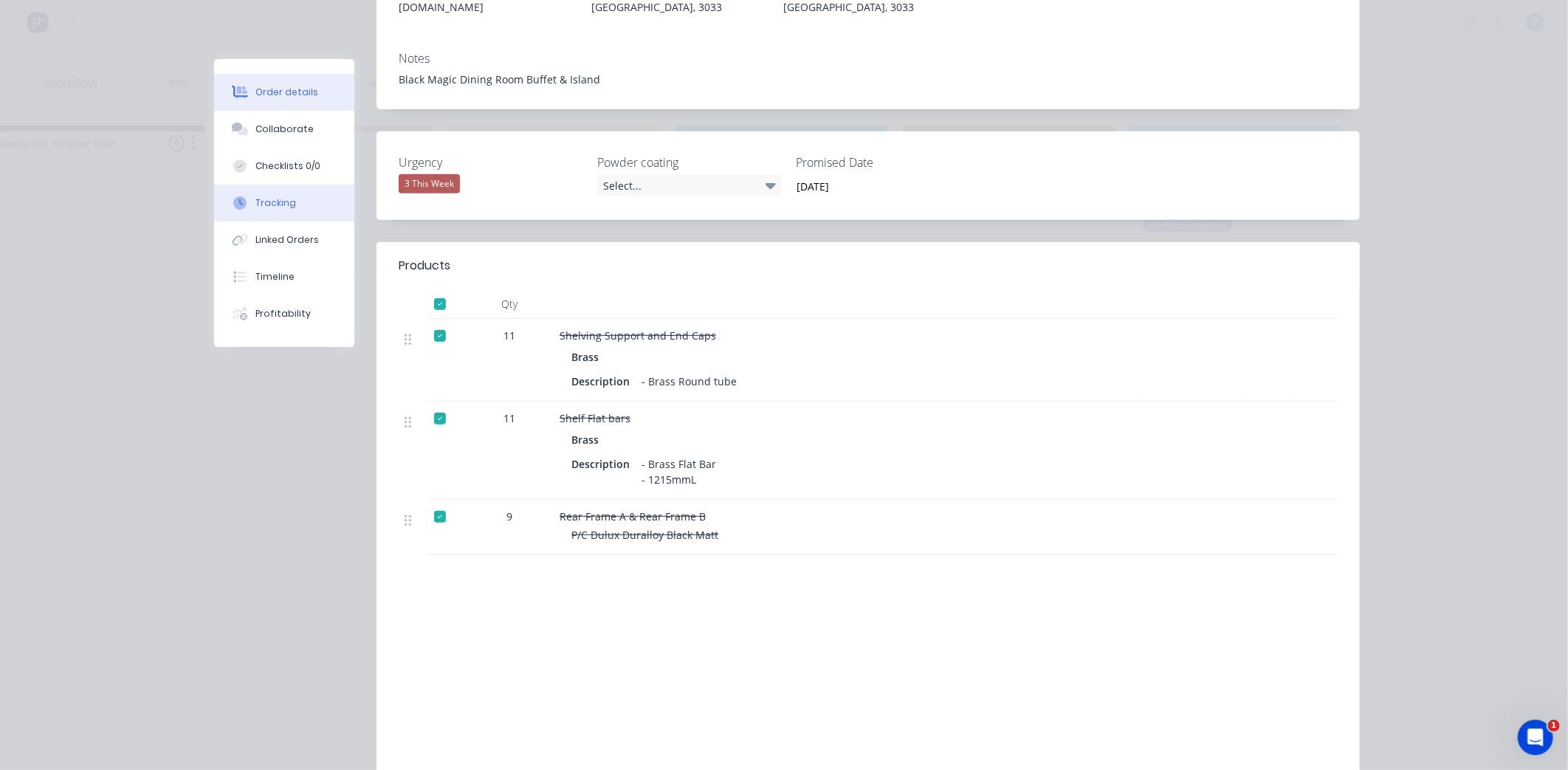
click at [260, 201] on div "Tracking" at bounding box center [275, 203] width 40 height 14
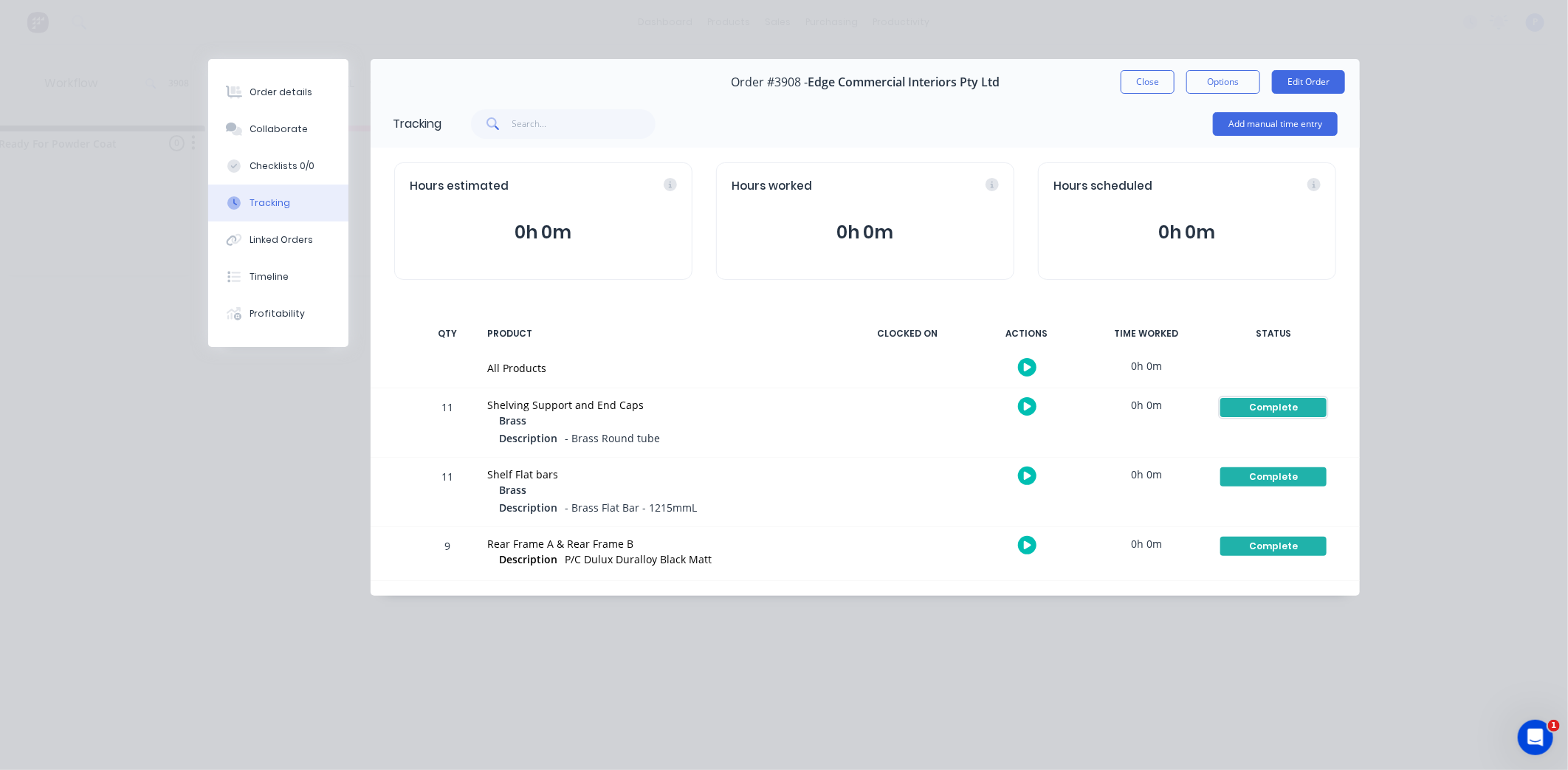
click at [1260, 403] on div "Complete" at bounding box center [1273, 407] width 106 height 19
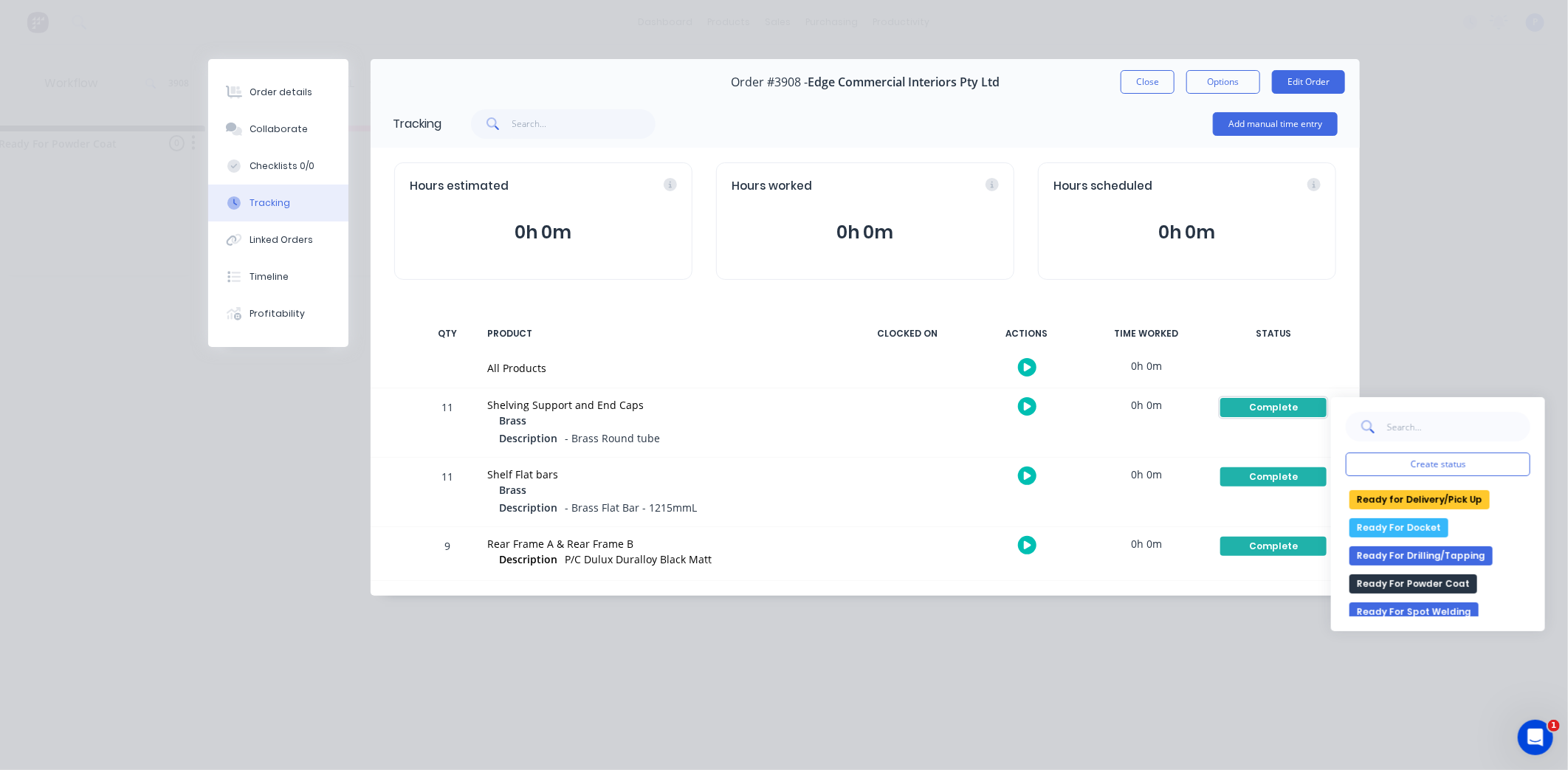
scroll to position [327, 0]
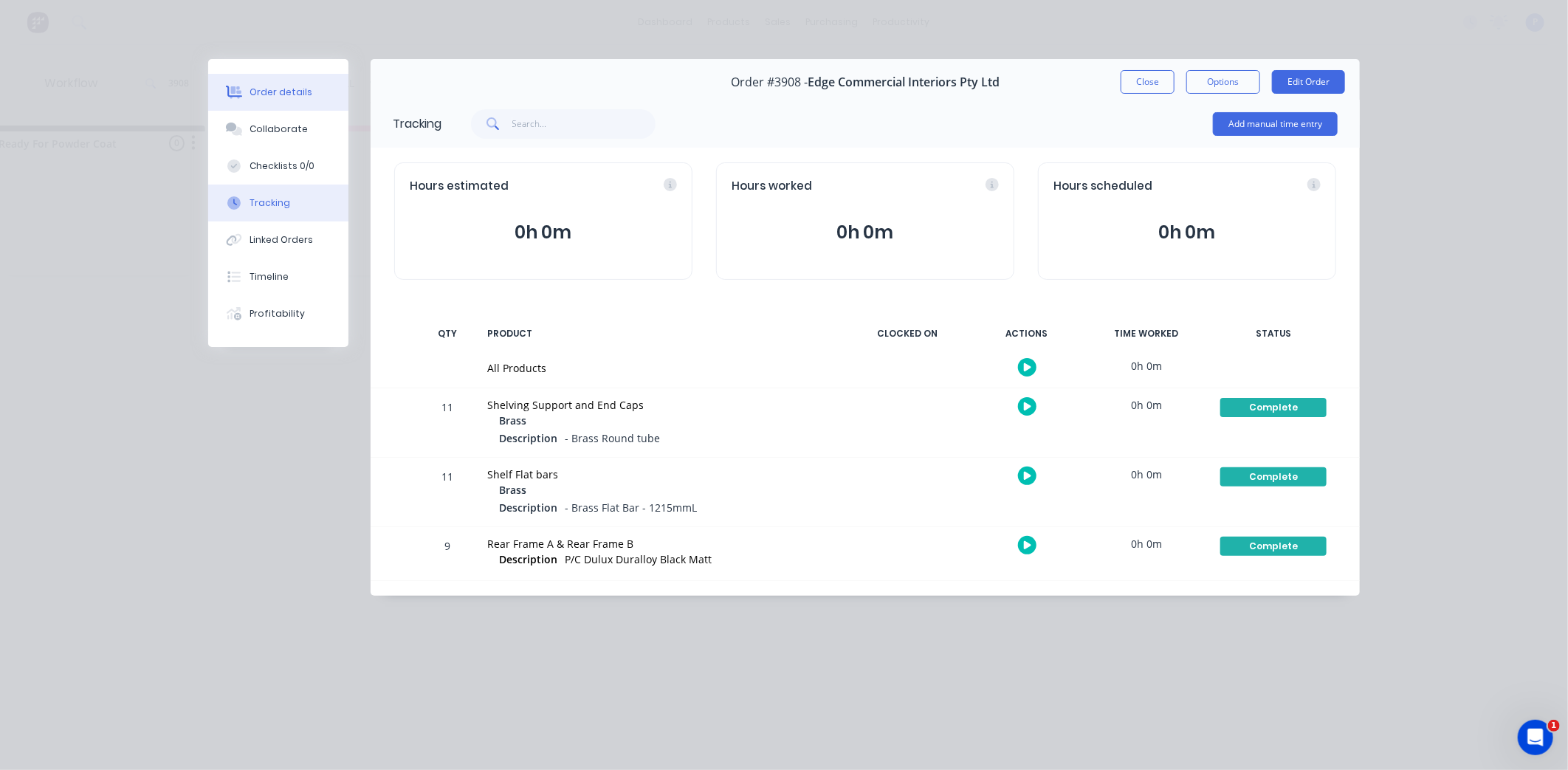
click at [279, 101] on button "Order details" at bounding box center [279, 93] width 140 height 37
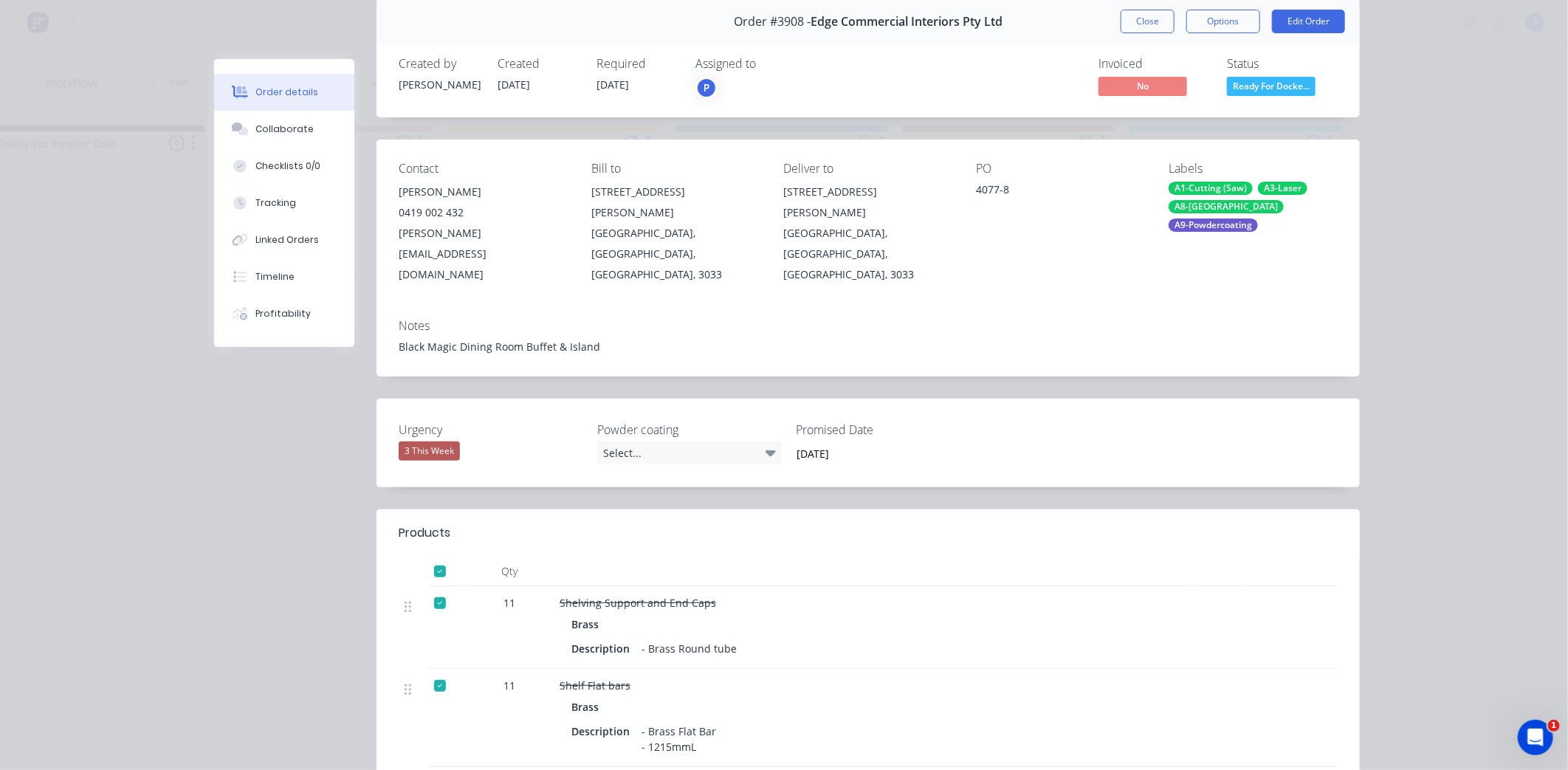
scroll to position [164, 0]
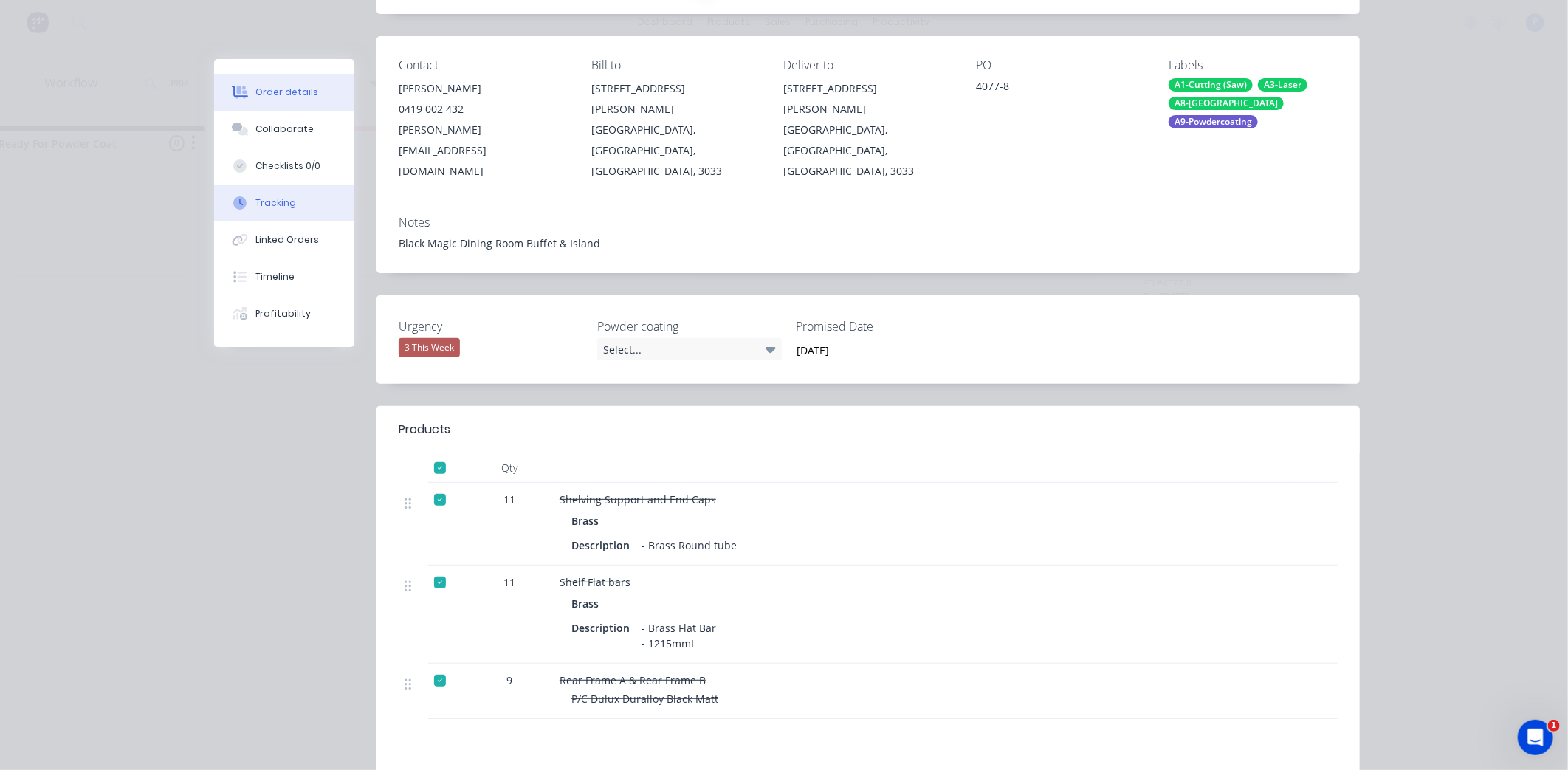
click at [270, 205] on div "Tracking" at bounding box center [275, 203] width 40 height 14
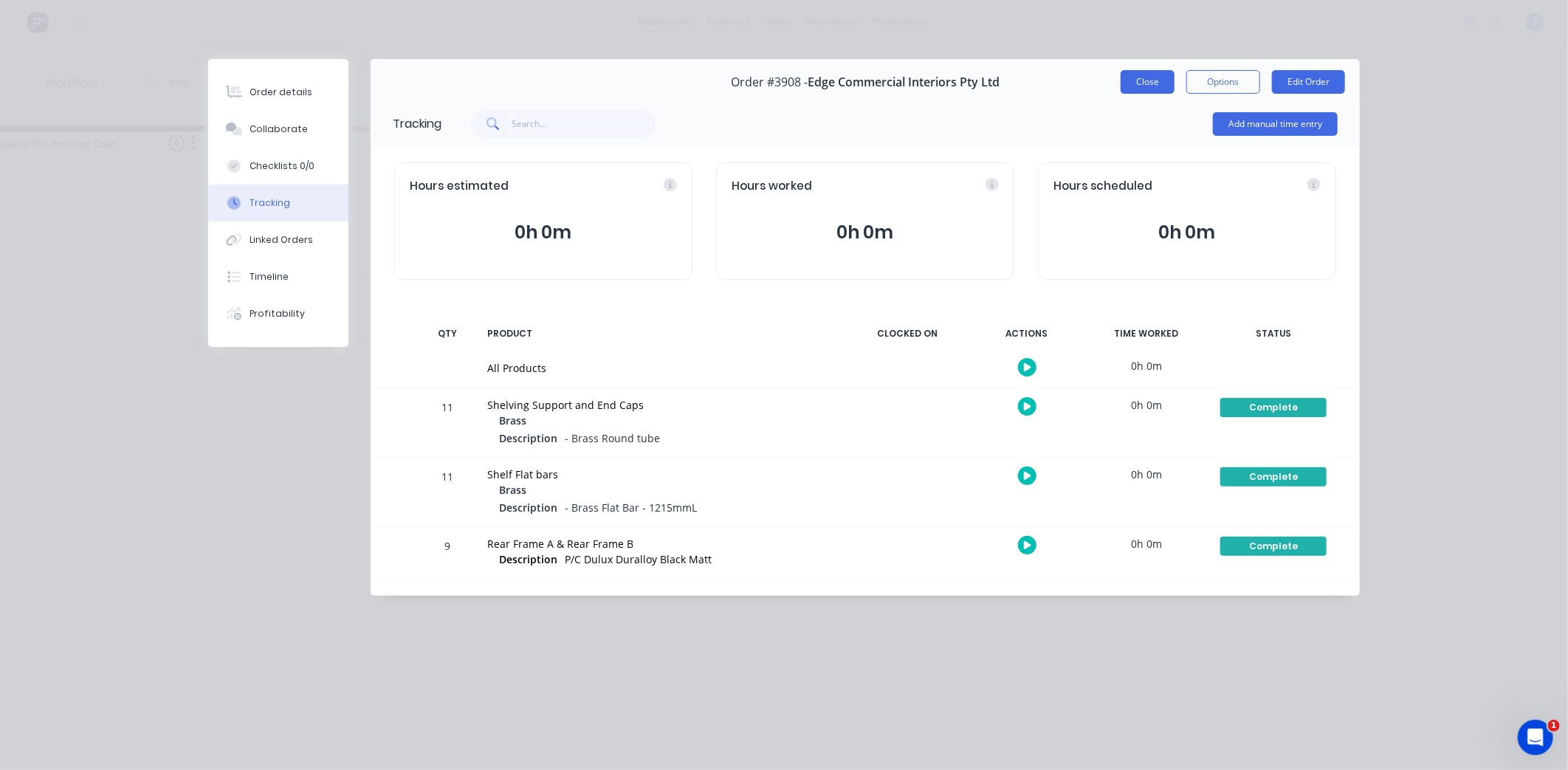
click at [1133, 86] on button "Close" at bounding box center [1147, 81] width 54 height 23
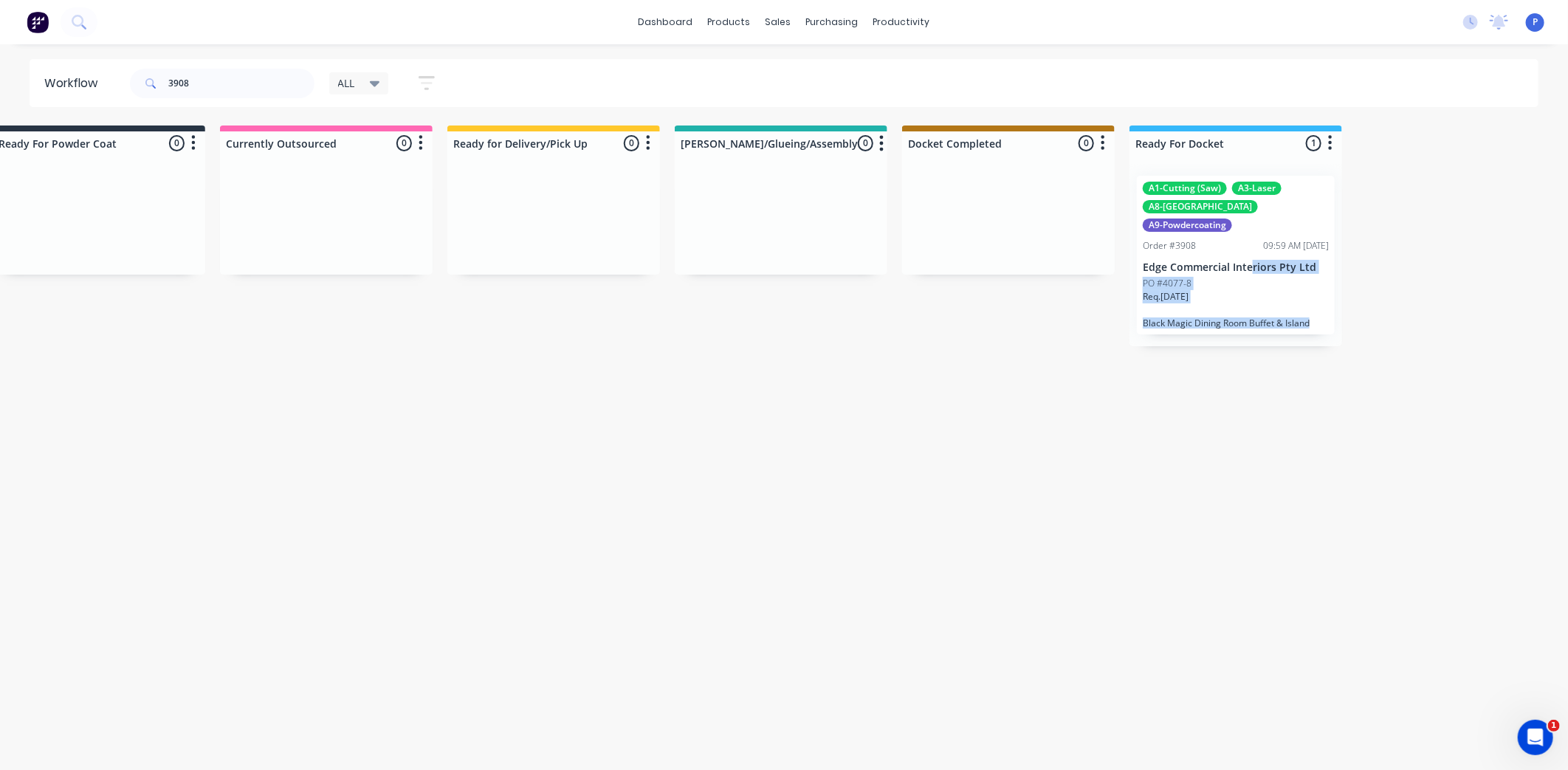
drag, startPoint x: 128, startPoint y: 331, endPoint x: 1248, endPoint y: 247, distance: 1123.1
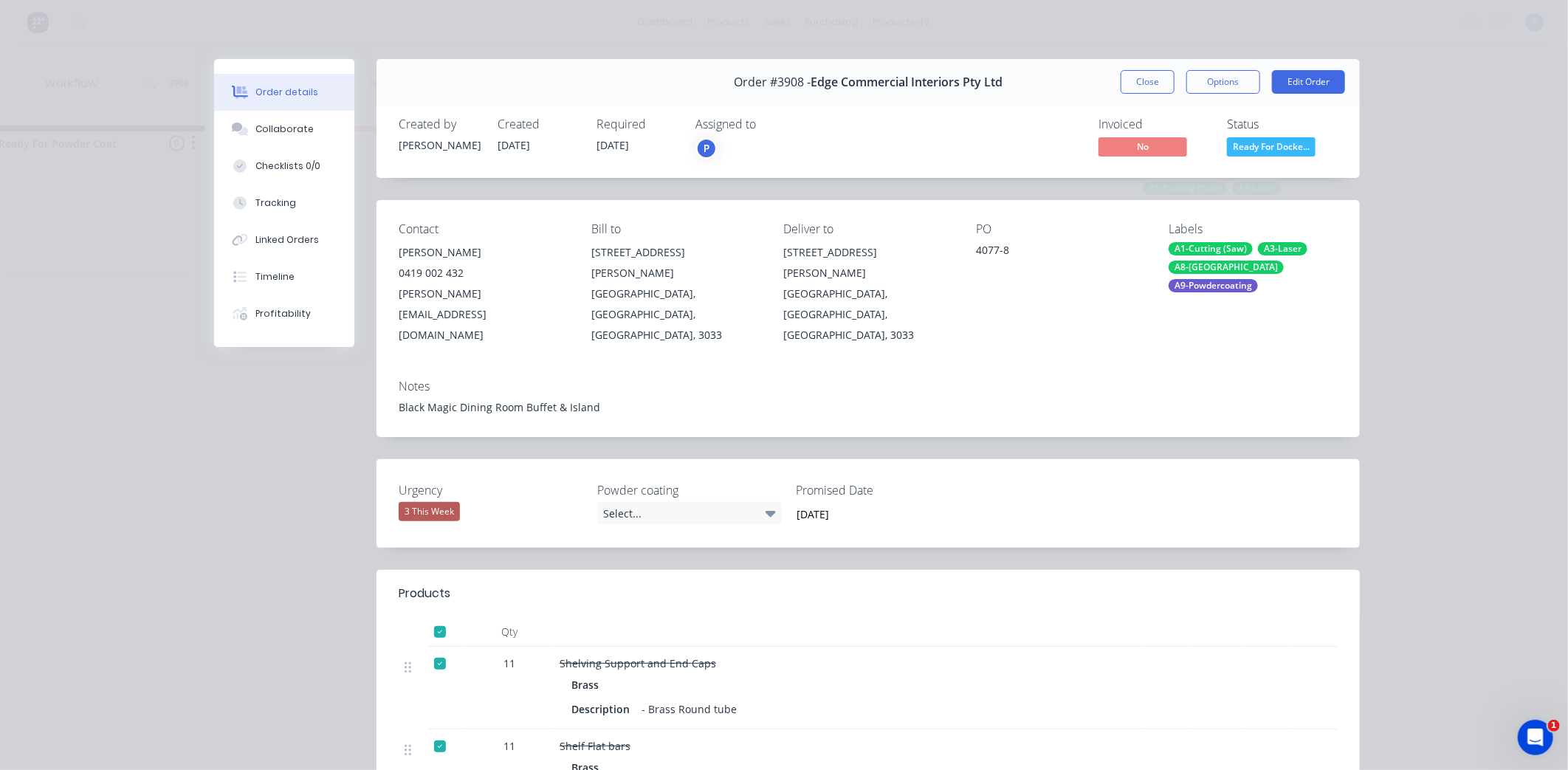
click at [1503, 533] on div "Order details Collaborate Checklists 0/0 Tracking Linked Orders Timeline Profit…" at bounding box center [784, 385] width 1568 height 770
click at [1137, 89] on button "Close" at bounding box center [1147, 81] width 54 height 23
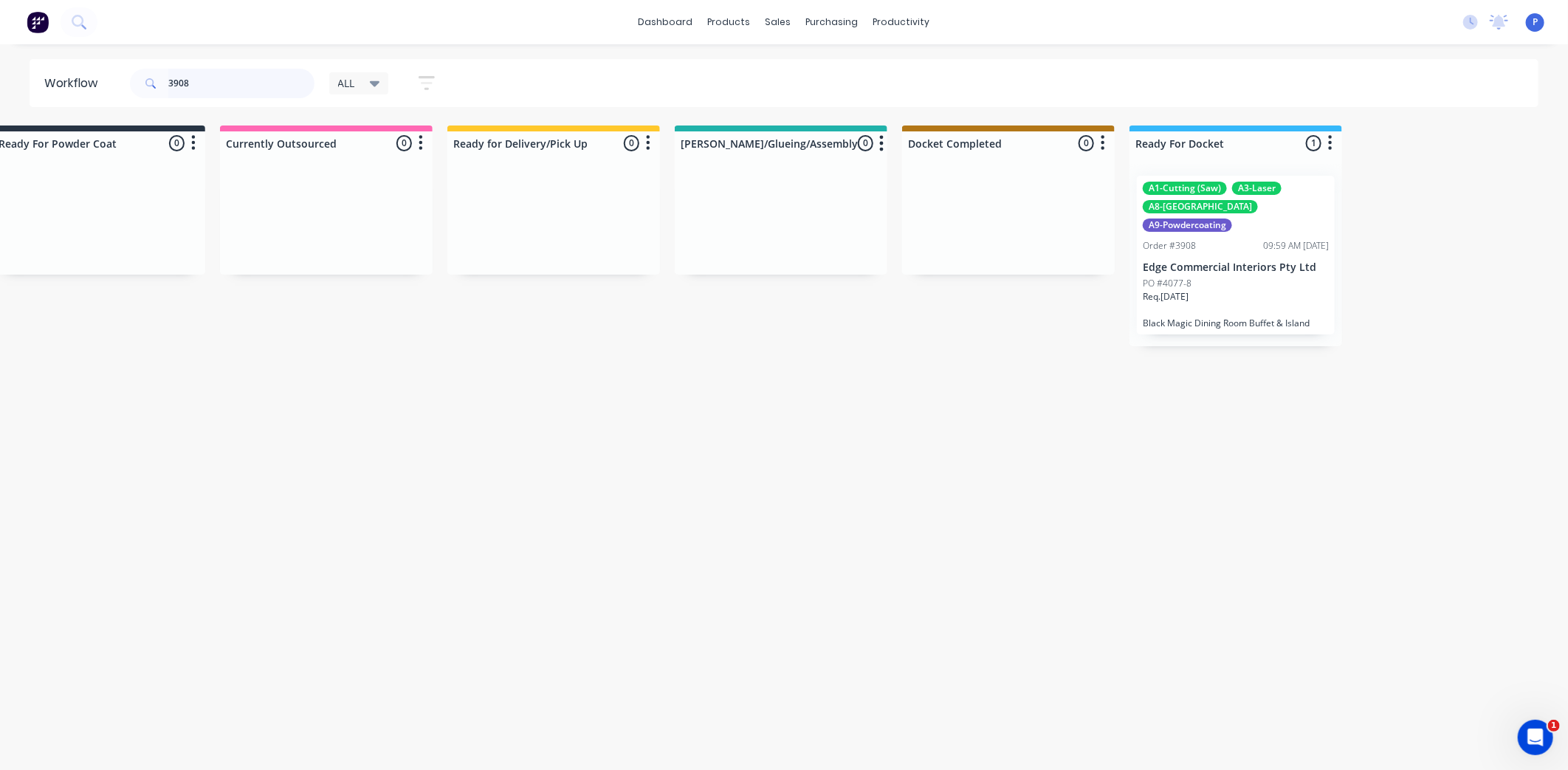
click at [215, 84] on input "3908" at bounding box center [241, 83] width 146 height 30
type input "3"
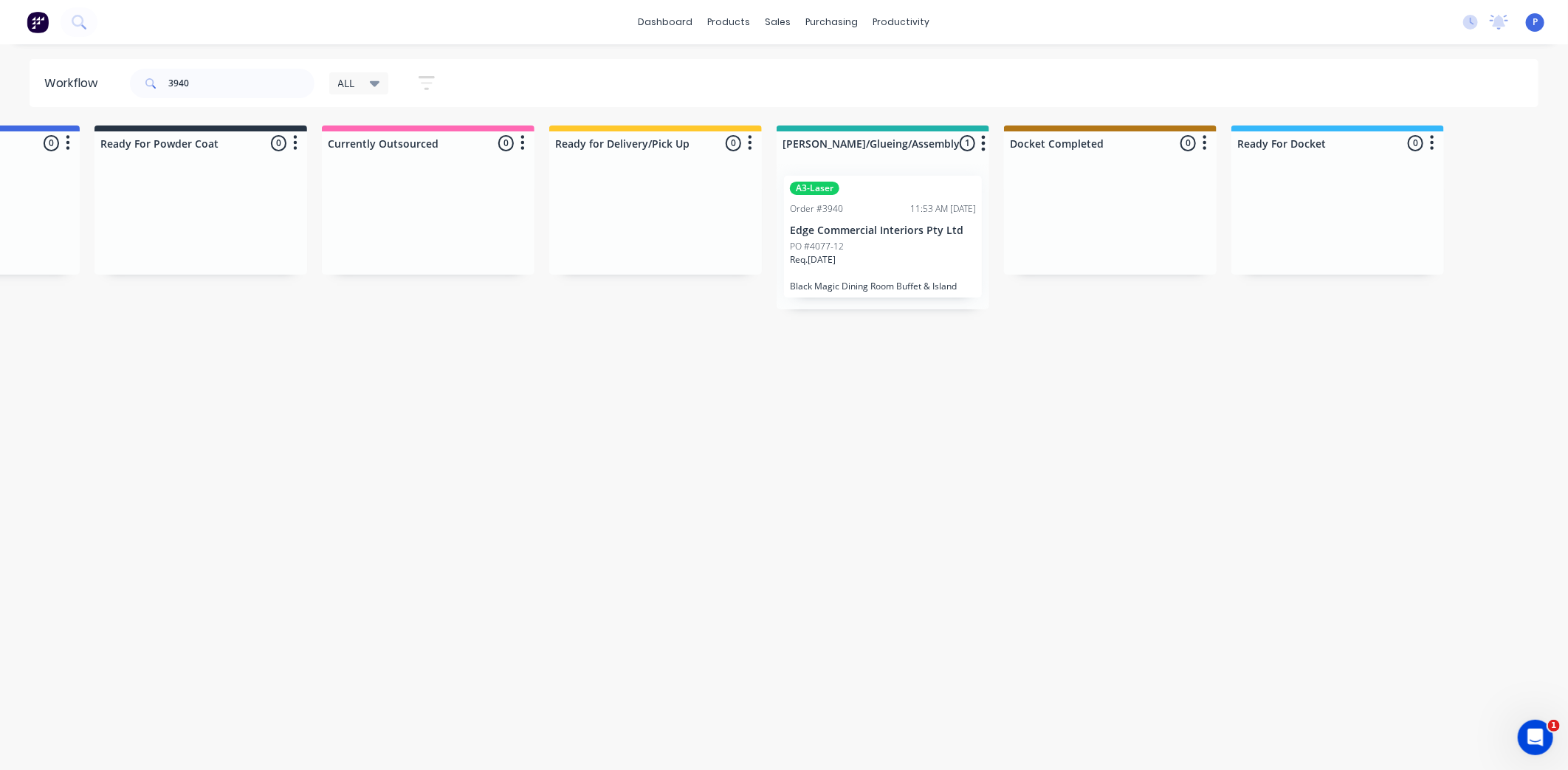
drag, startPoint x: 323, startPoint y: 488, endPoint x: 446, endPoint y: 496, distance: 123.3
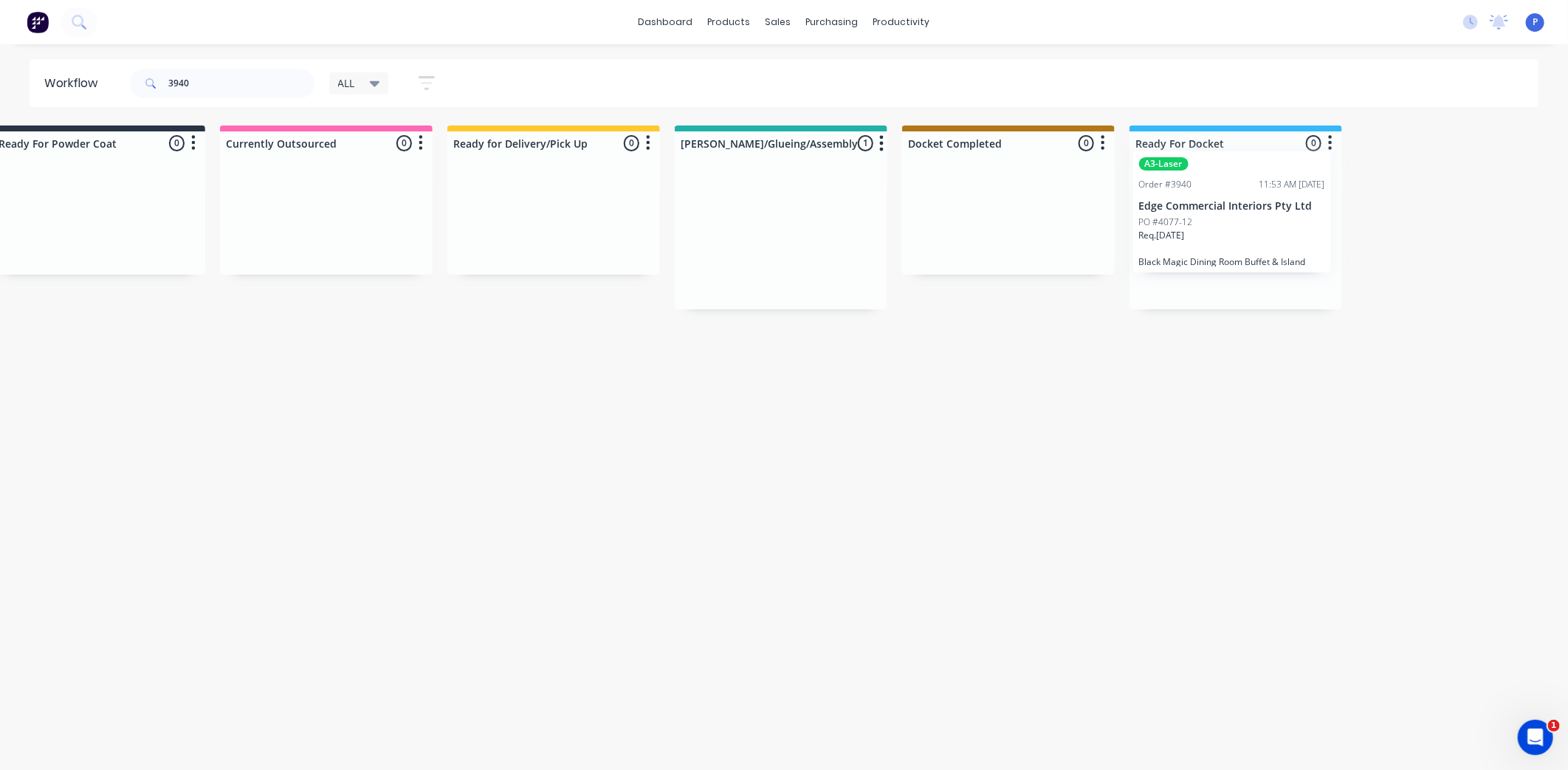
drag, startPoint x: 771, startPoint y: 231, endPoint x: 1234, endPoint y: 207, distance: 463.6
click at [1229, 229] on p "Edge Commercial Interiors Pty Ltd" at bounding box center [1236, 231] width 186 height 13
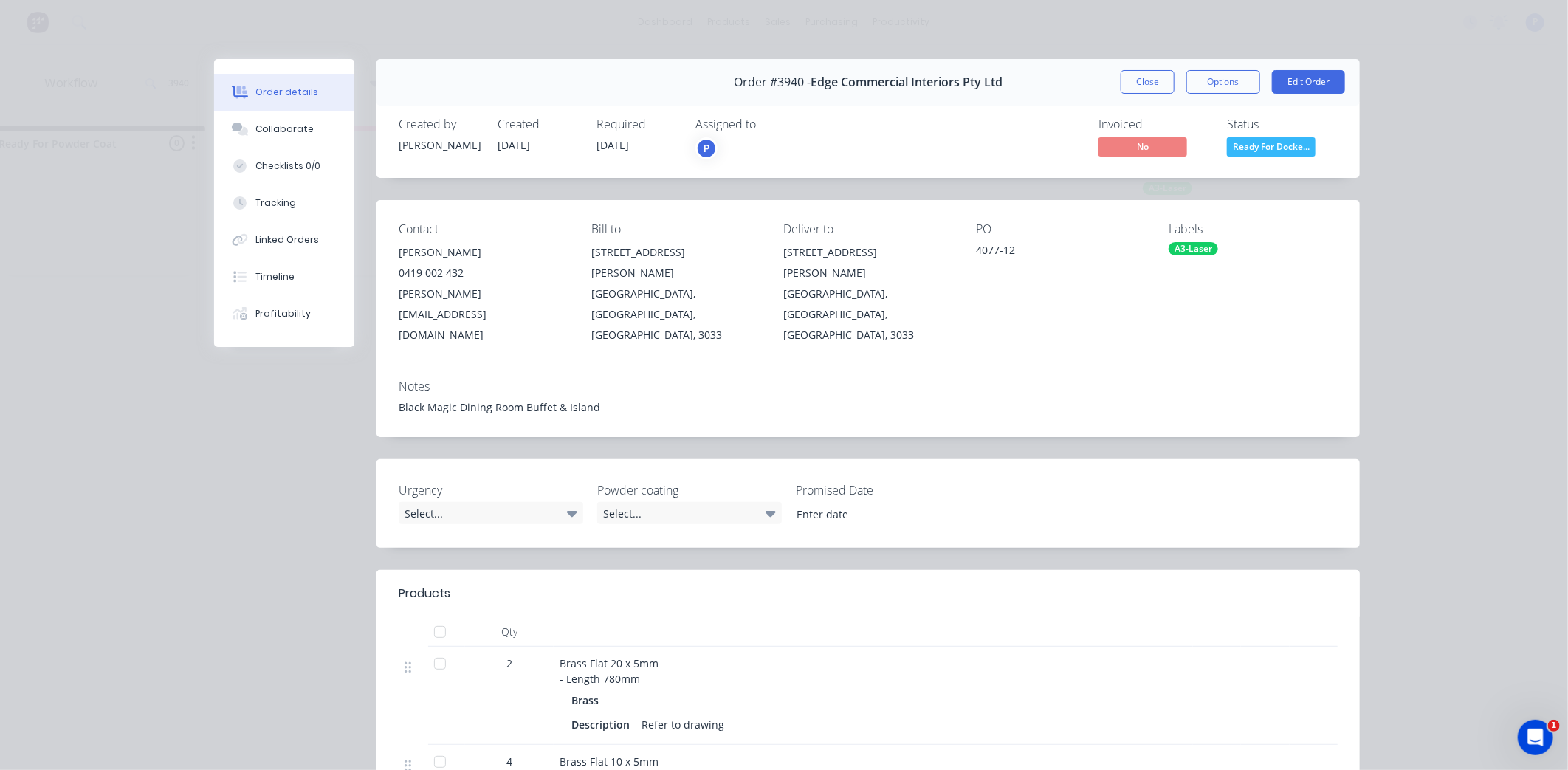
click at [430, 617] on div at bounding box center [439, 632] width 30 height 30
click at [266, 204] on div "Tracking" at bounding box center [275, 203] width 40 height 14
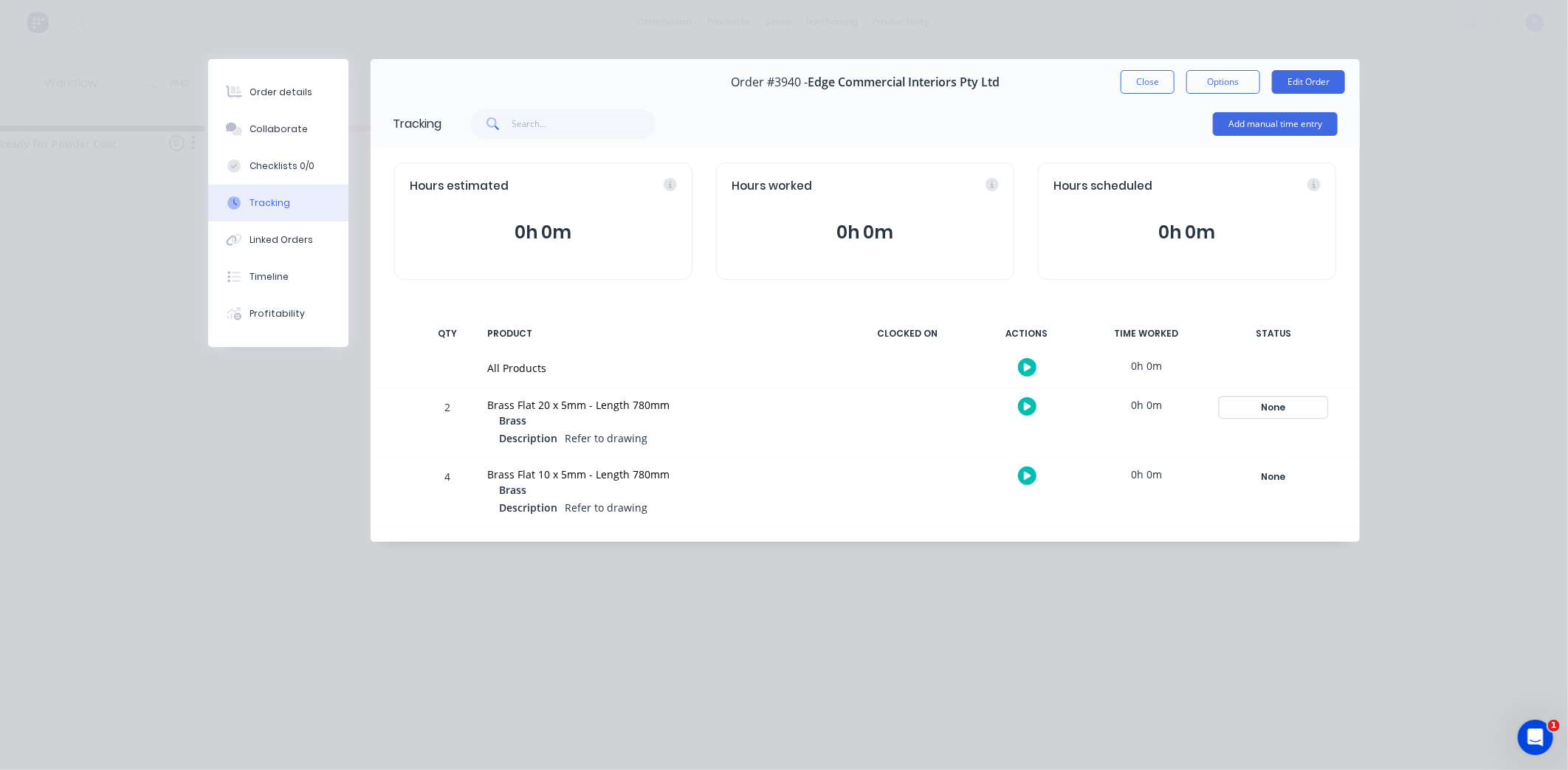
click at [1269, 408] on div "None" at bounding box center [1273, 407] width 106 height 19
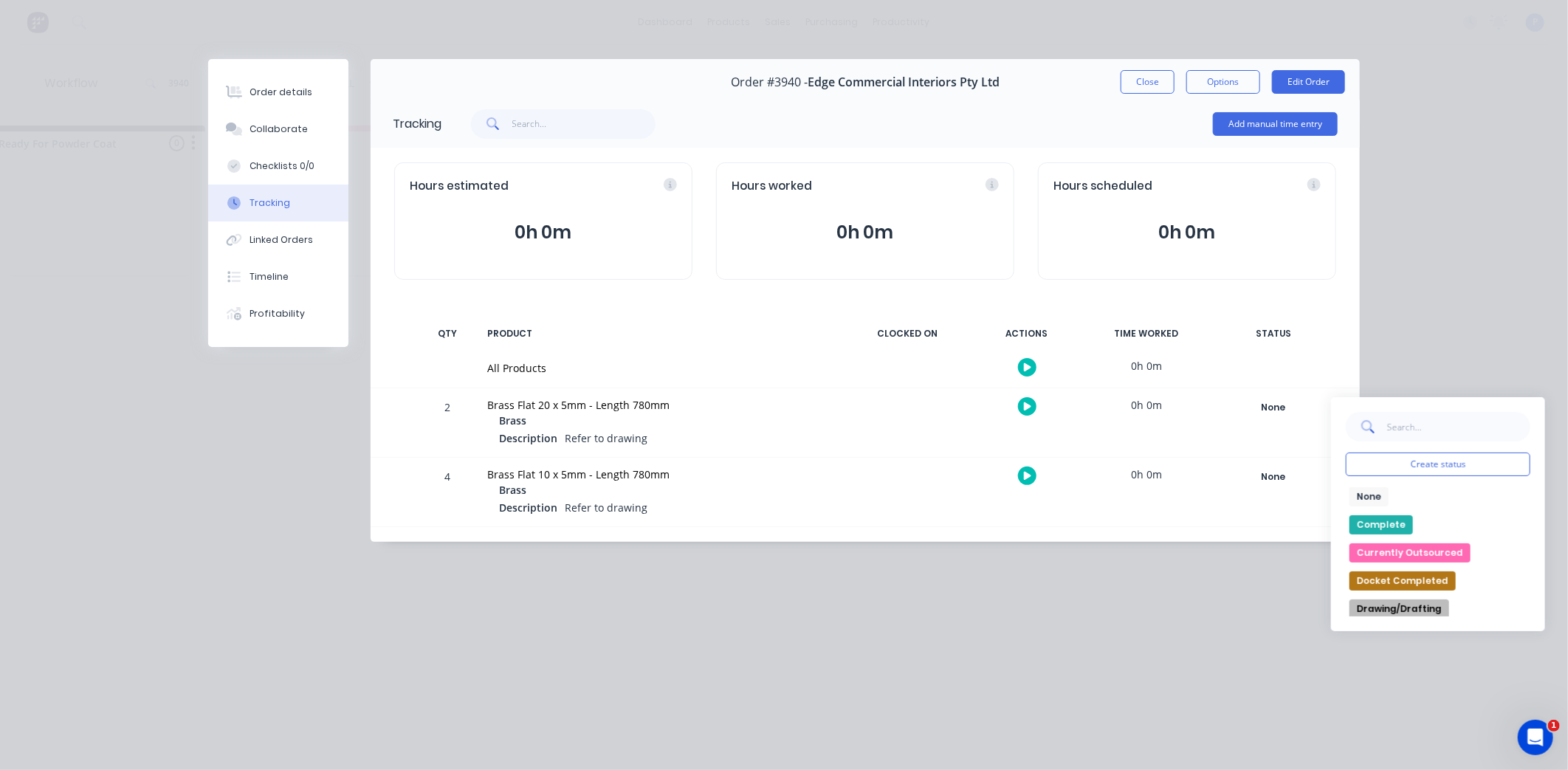
click at [1383, 526] on button "Complete" at bounding box center [1381, 525] width 64 height 19
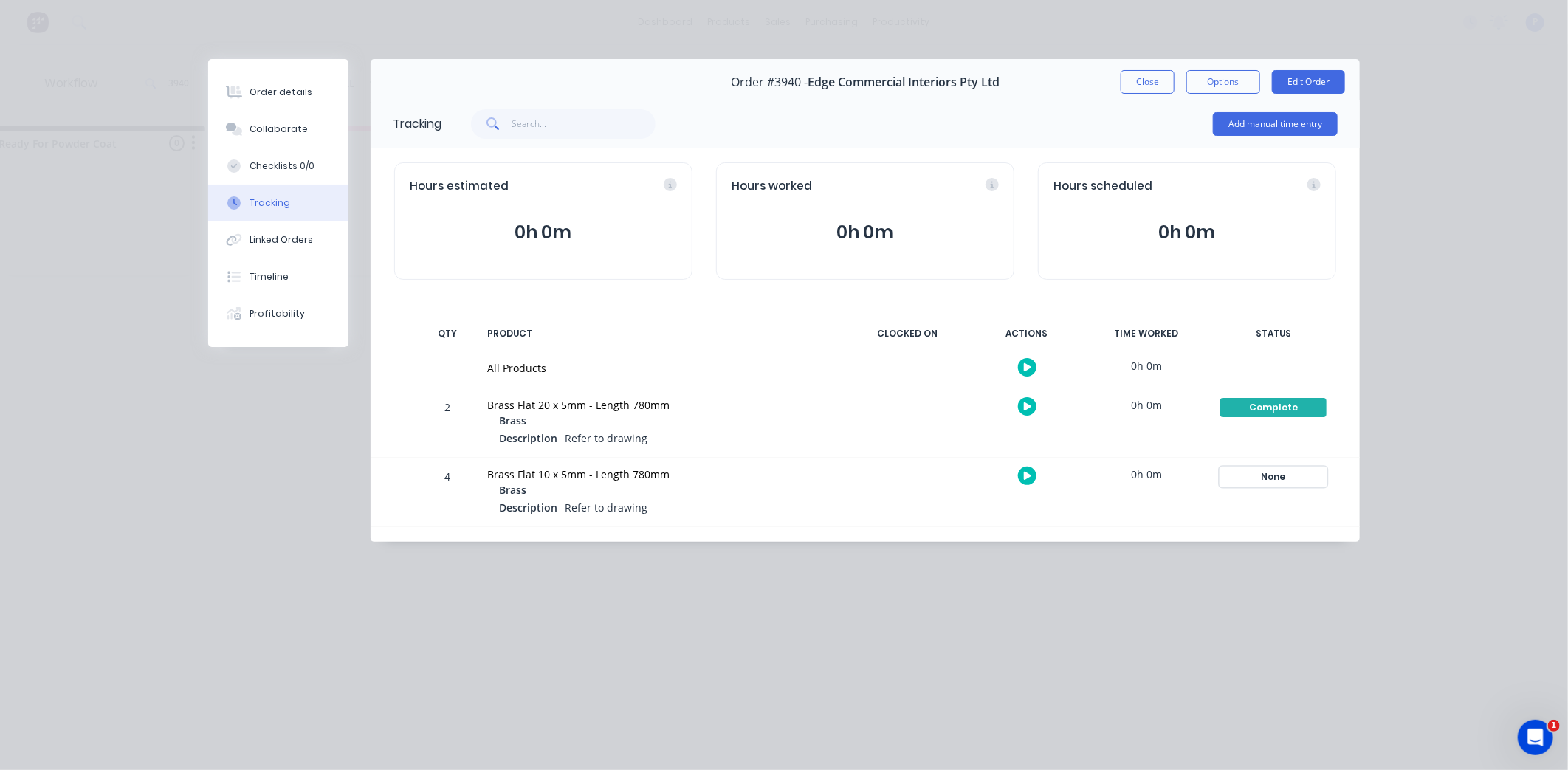
click at [1272, 473] on div "None" at bounding box center [1273, 477] width 106 height 19
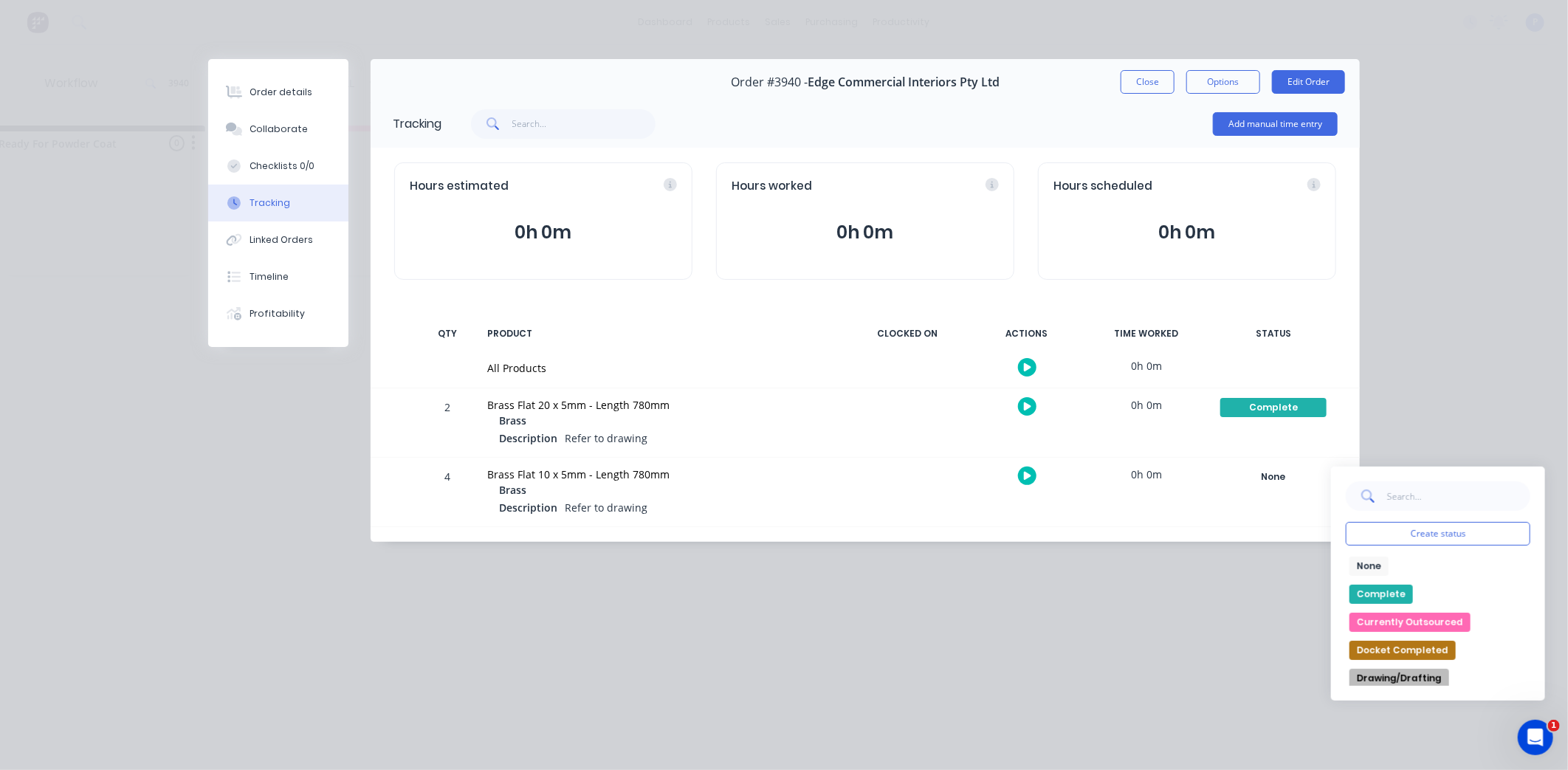
click at [1380, 591] on button "Complete" at bounding box center [1381, 594] width 64 height 19
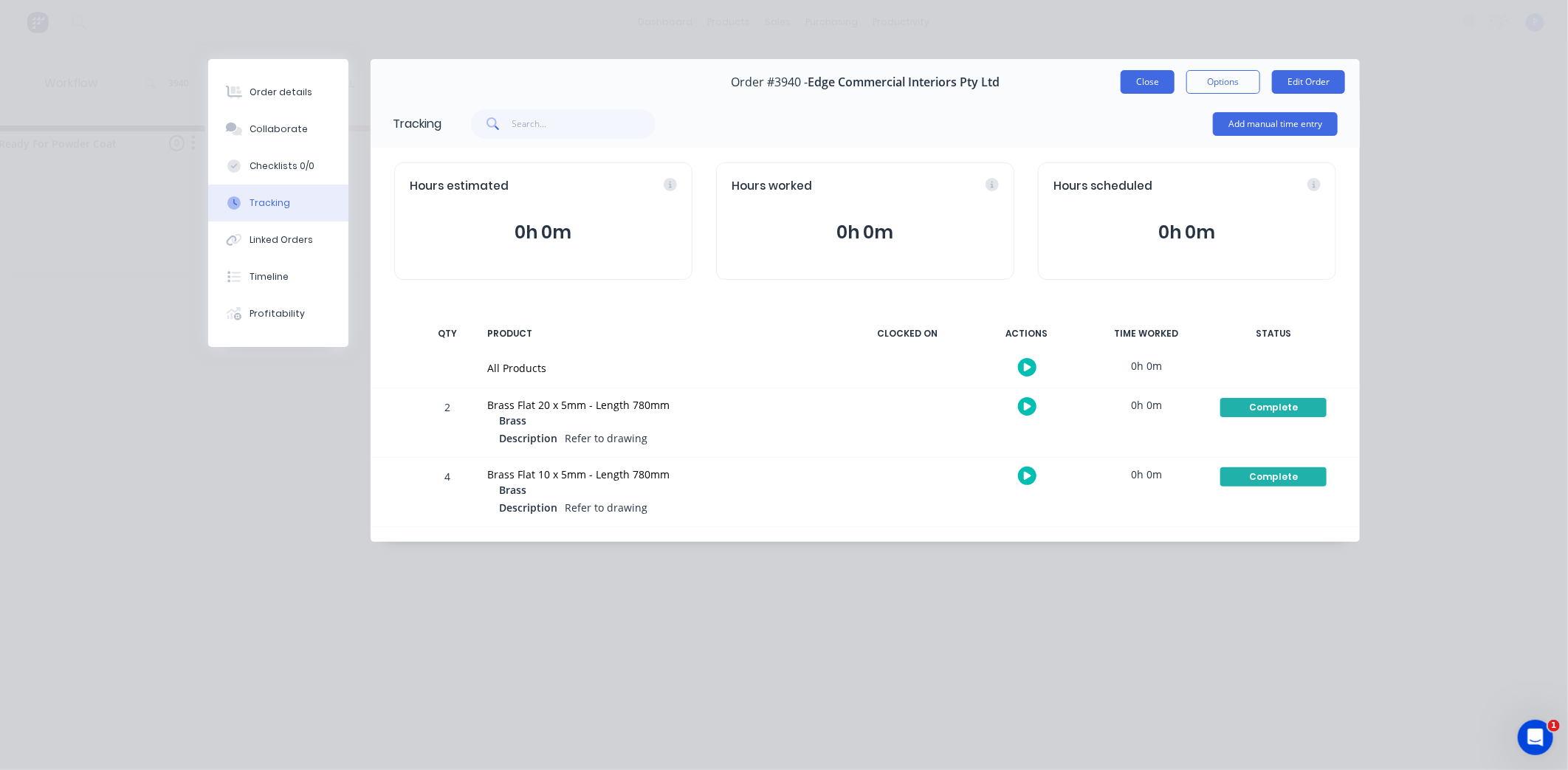
click at [1152, 77] on button "Close" at bounding box center [1147, 81] width 54 height 23
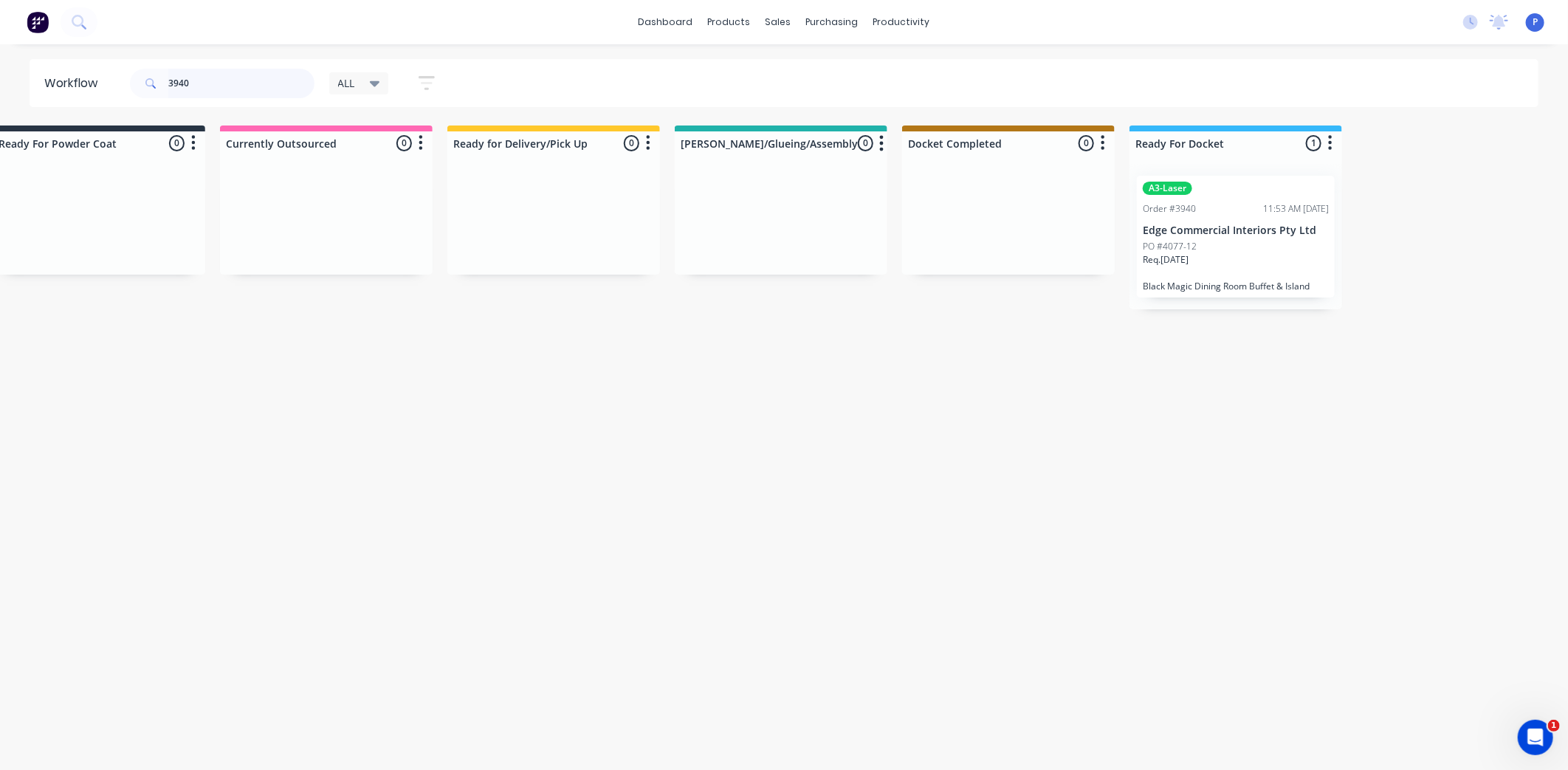
click at [188, 81] on input "3940" at bounding box center [241, 83] width 146 height 30
type input "3"
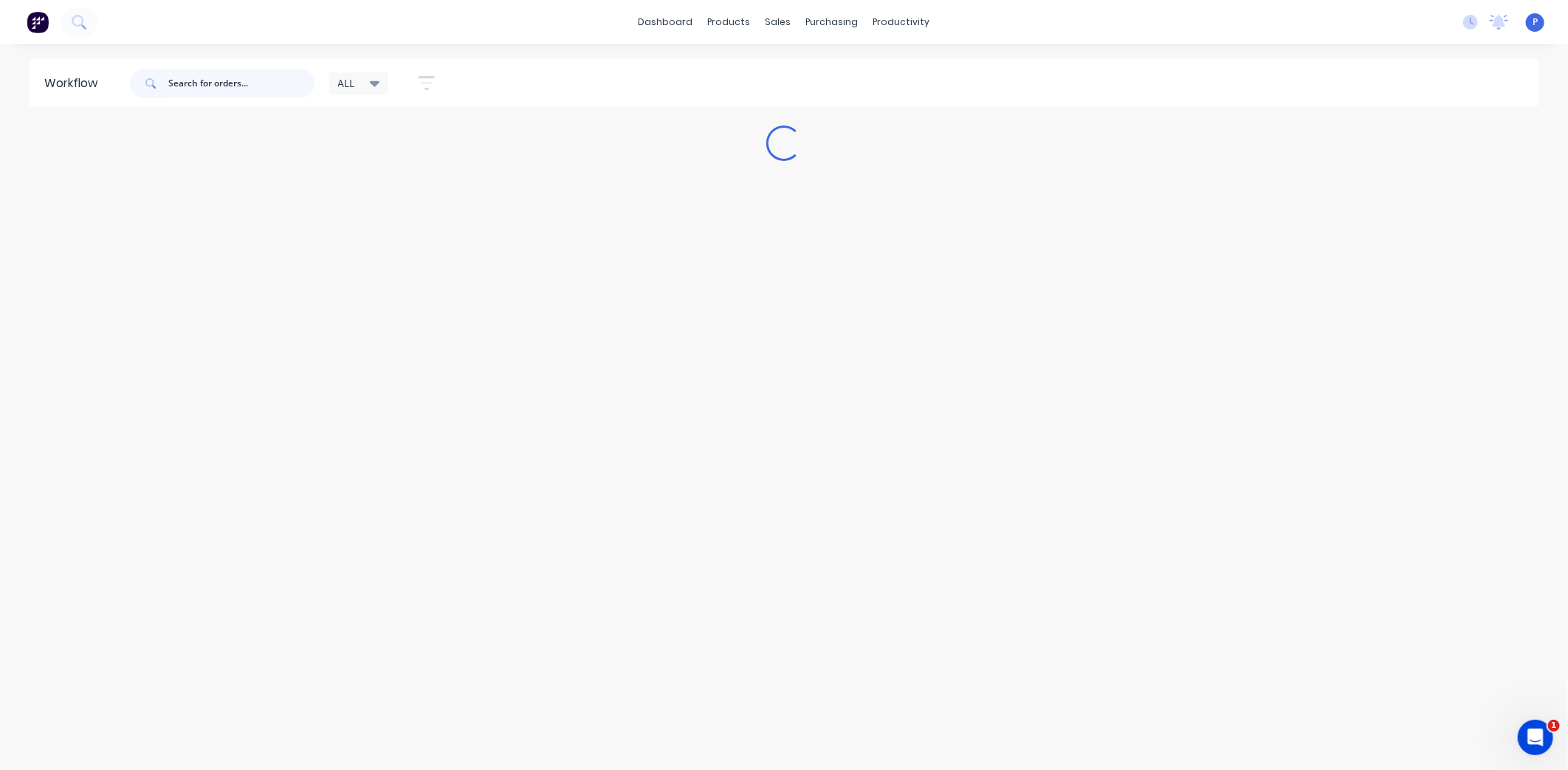
scroll to position [0, 0]
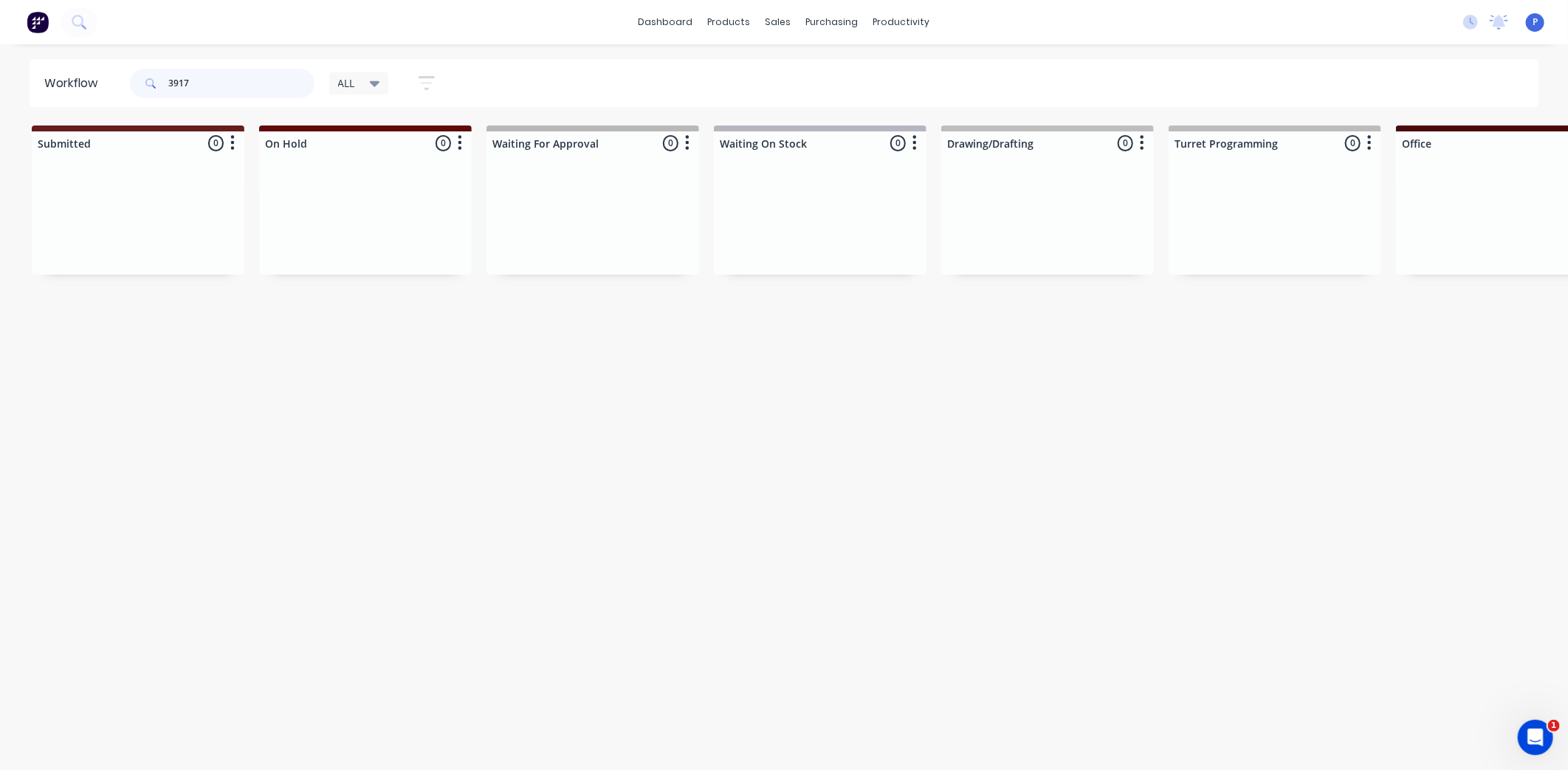
type input "3917"
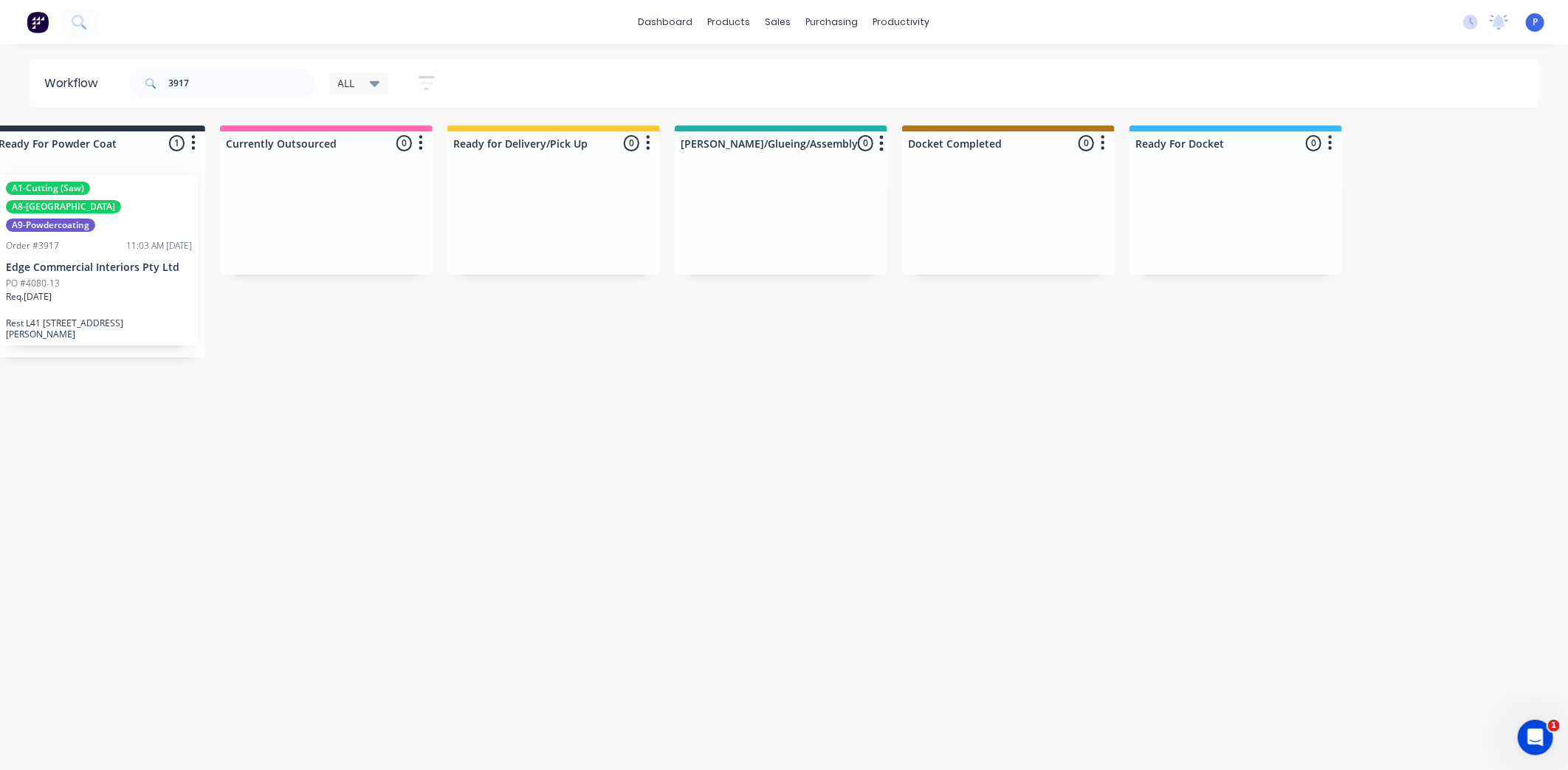
drag, startPoint x: 394, startPoint y: 385, endPoint x: 575, endPoint y: 402, distance: 181.8
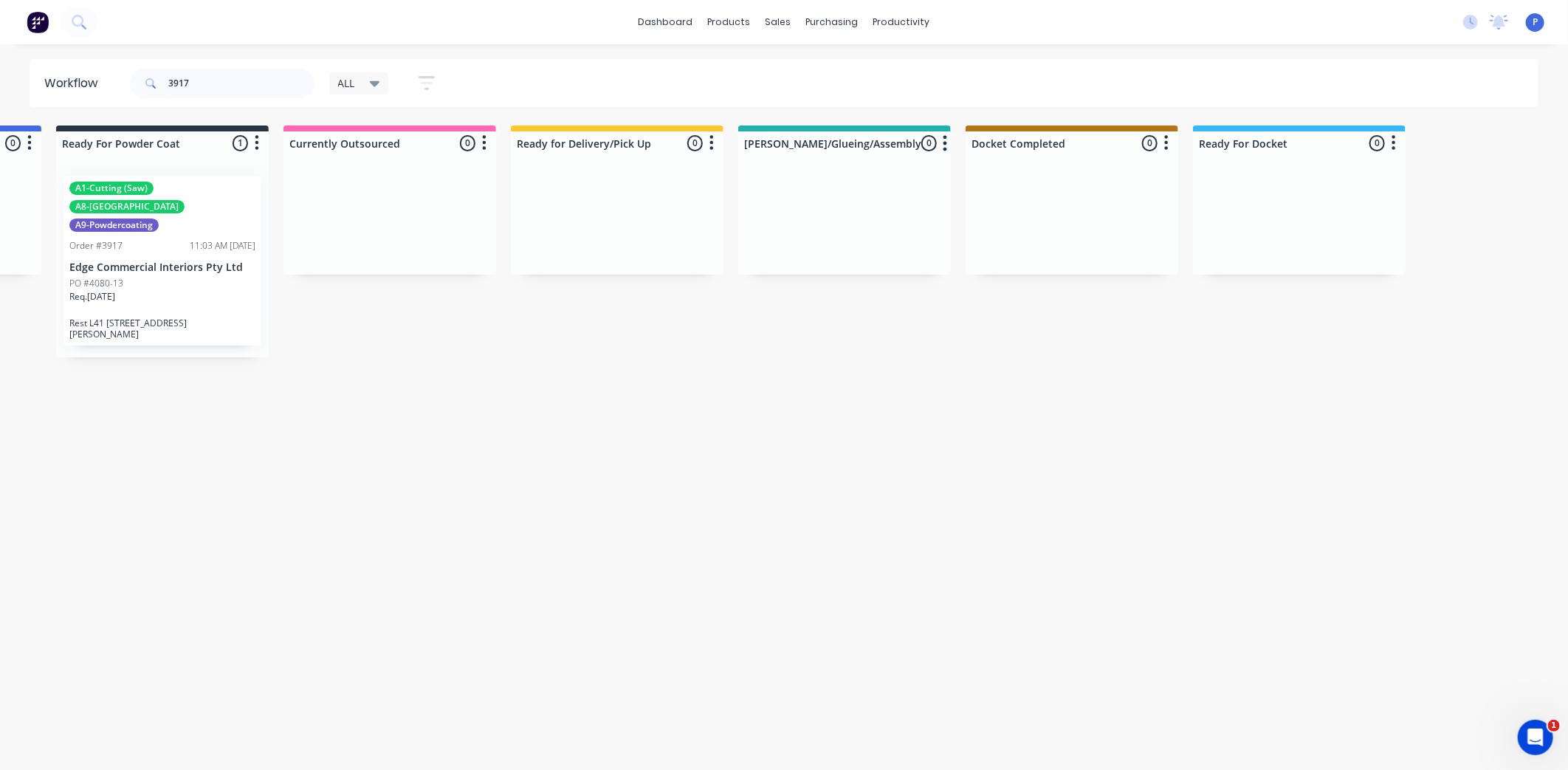
scroll to position [0, 3526]
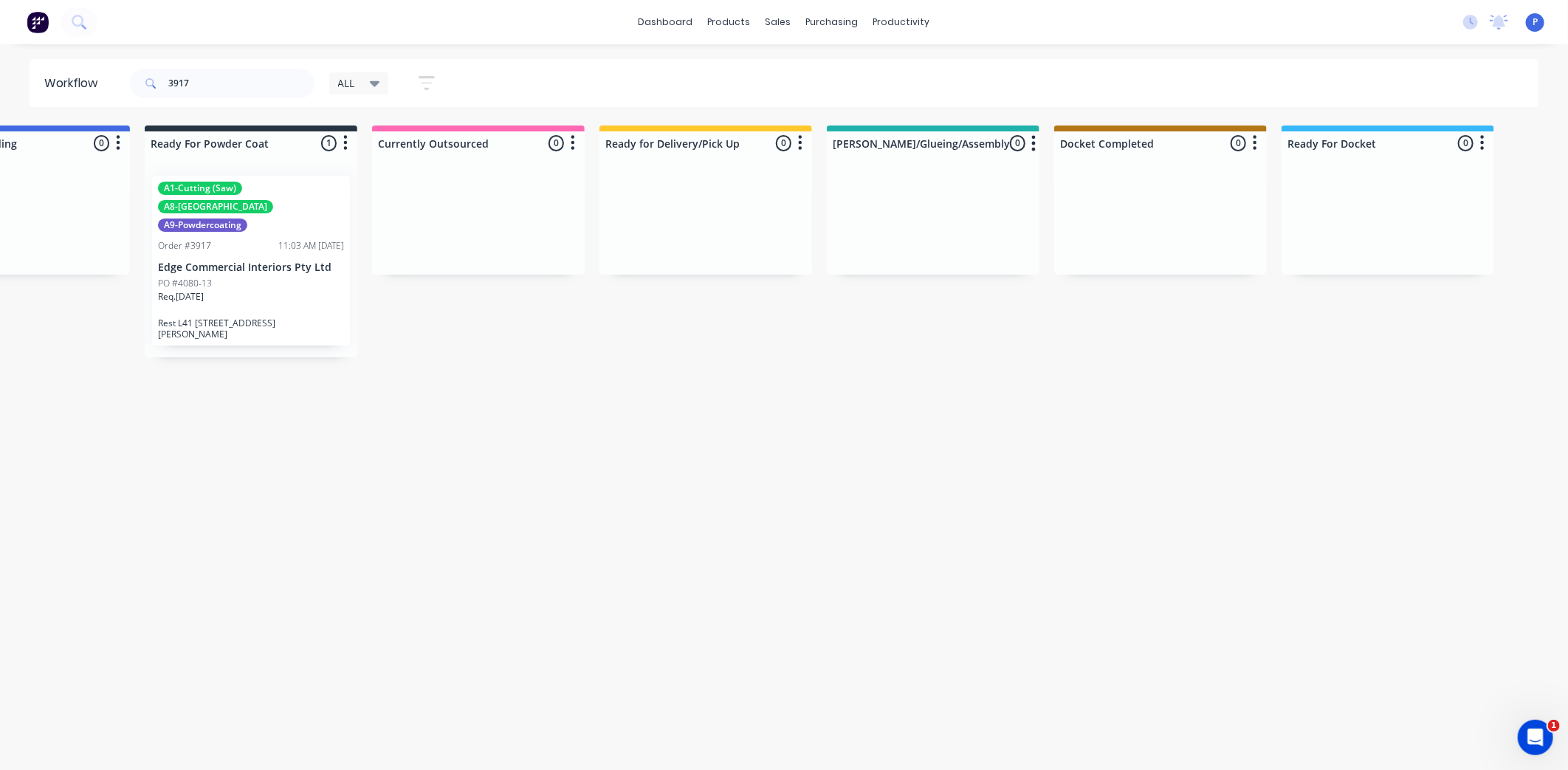
drag, startPoint x: 575, startPoint y: 401, endPoint x: 504, endPoint y: 410, distance: 71.6
click at [262, 239] on div "Order #3917 11:03 AM [DATE]" at bounding box center [250, 245] width 186 height 14
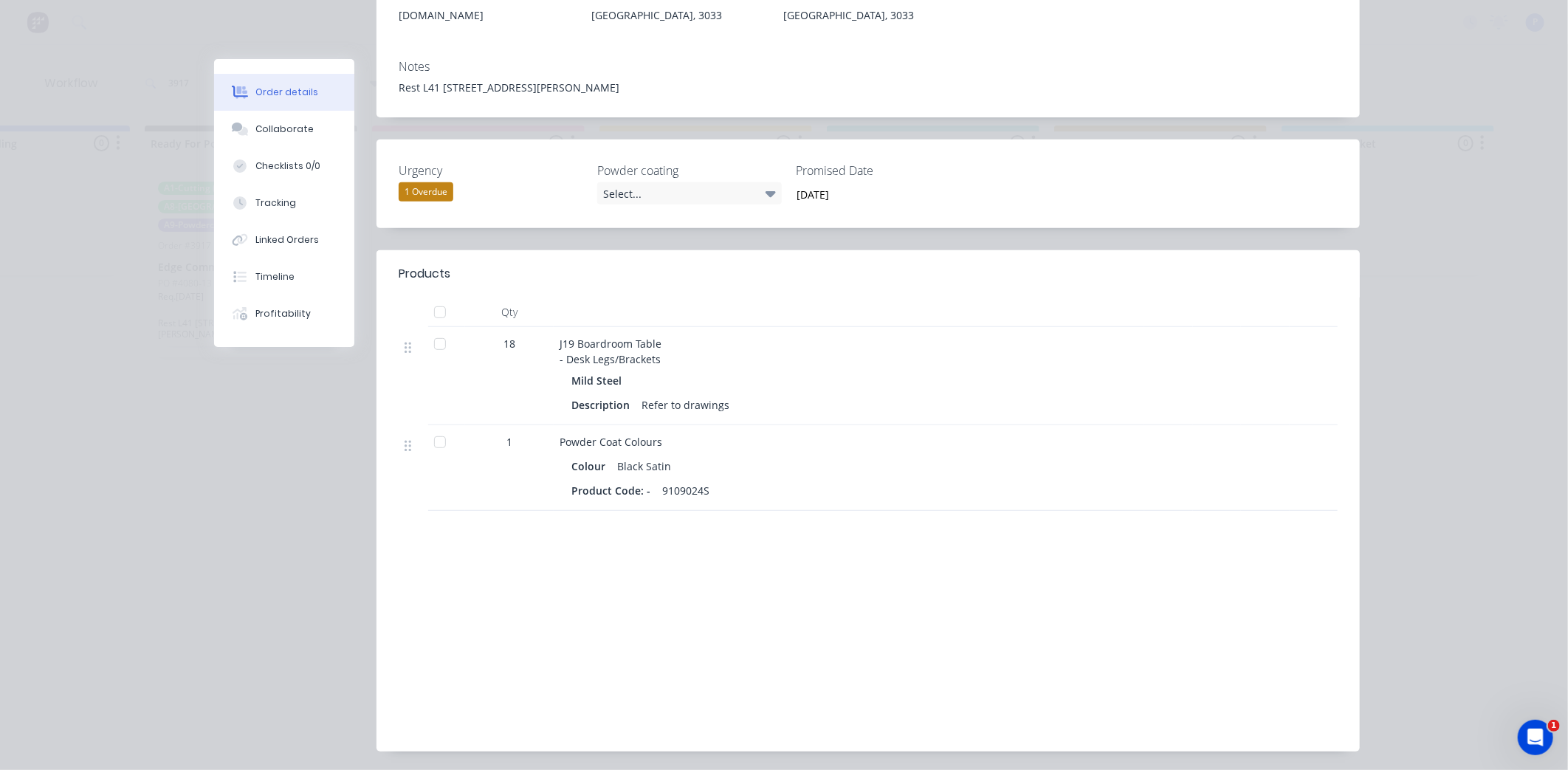
scroll to position [327, 0]
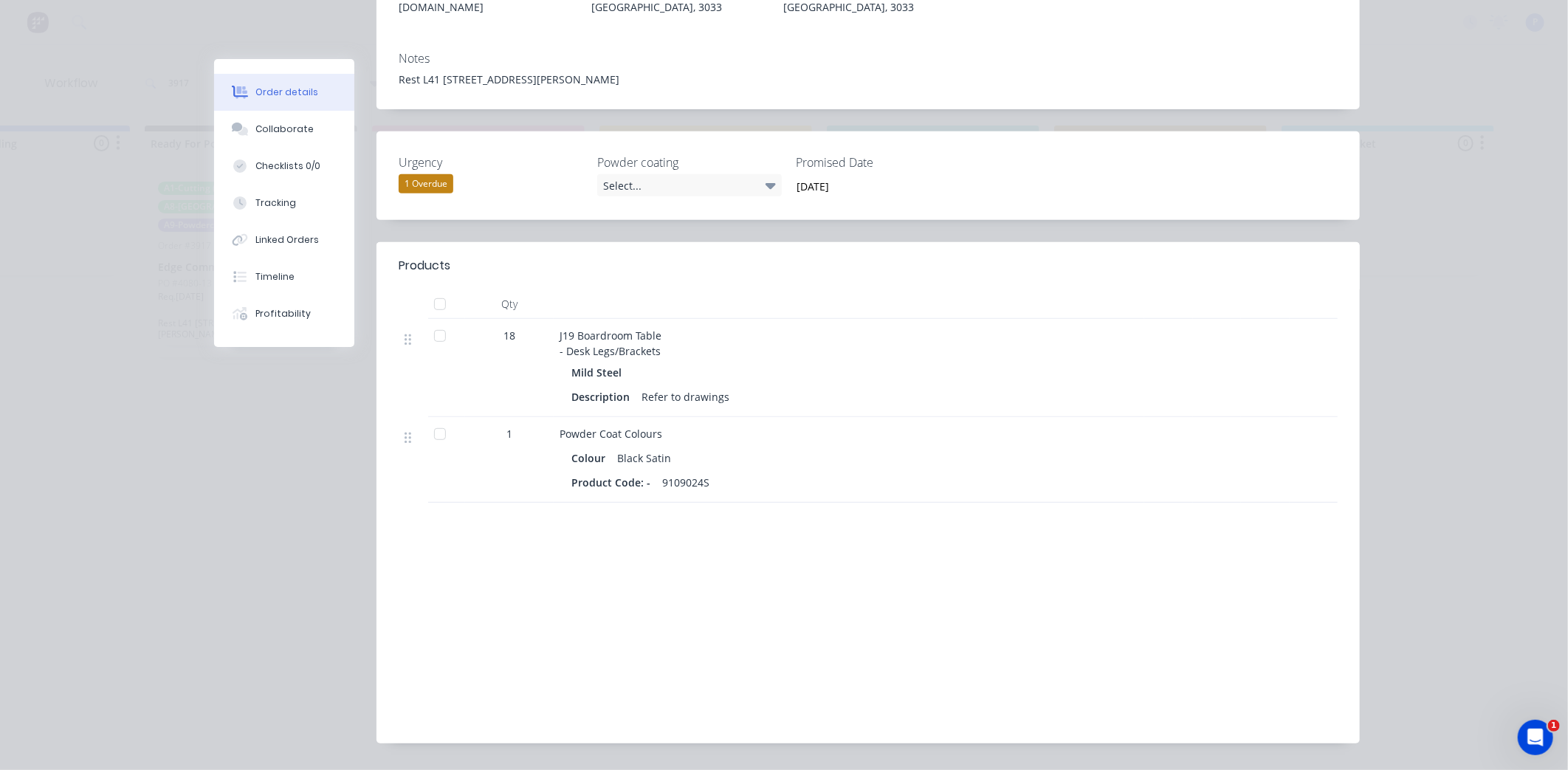
click at [431, 290] on div at bounding box center [439, 304] width 30 height 30
click at [307, 201] on button "Tracking" at bounding box center [284, 203] width 140 height 37
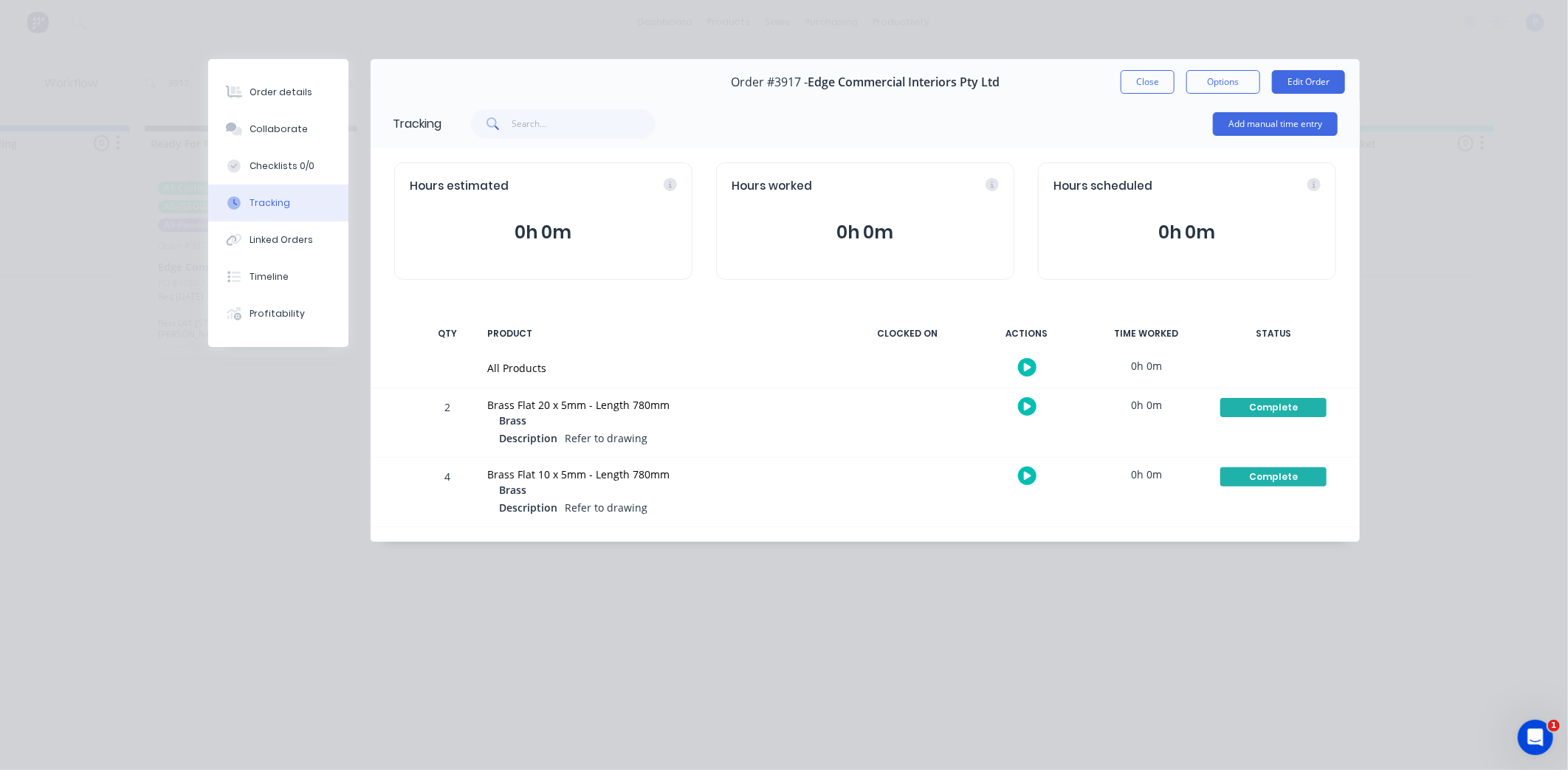
scroll to position [0, 0]
click at [1266, 406] on div "None" at bounding box center [1273, 407] width 106 height 19
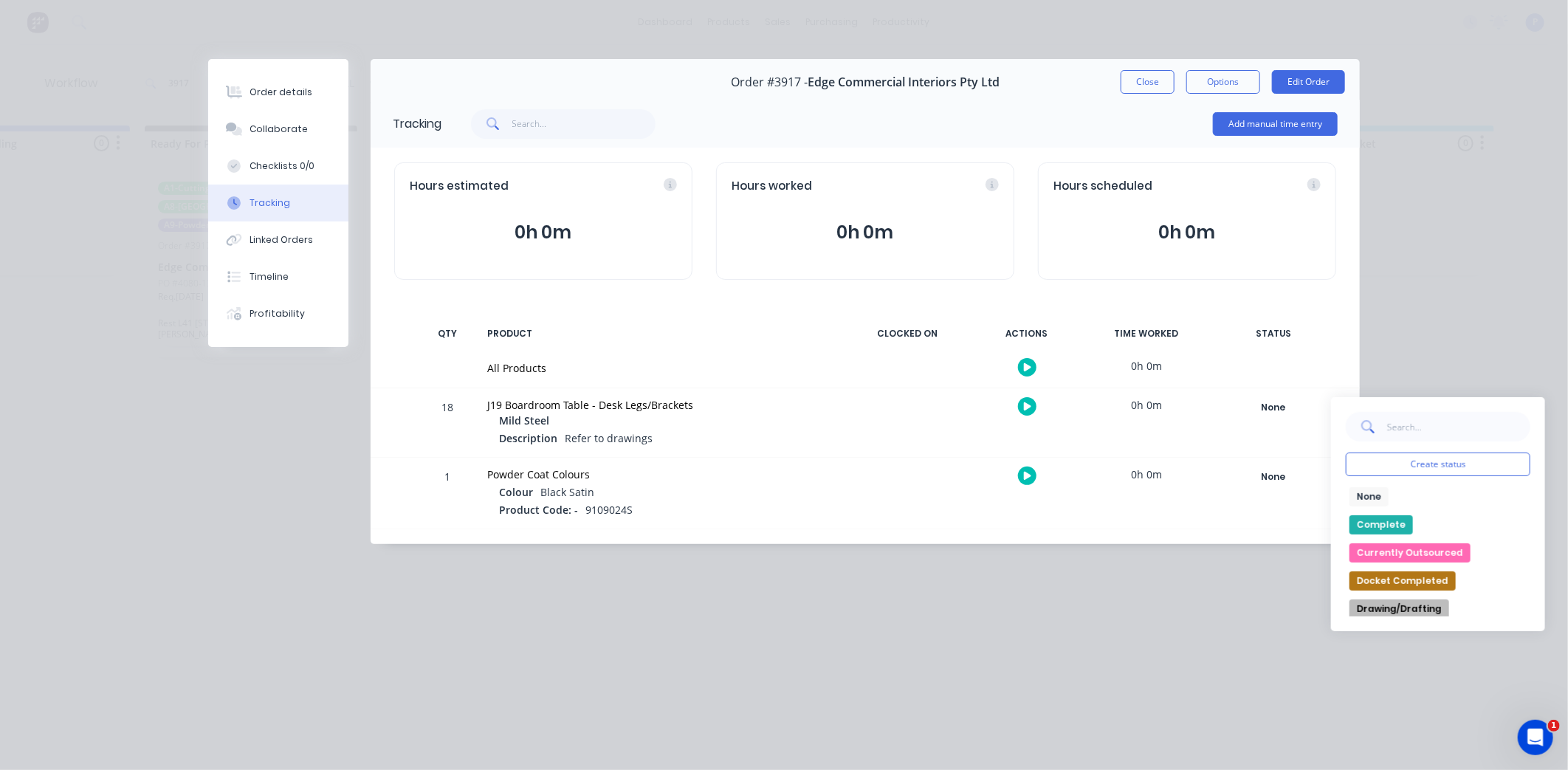
drag, startPoint x: 1397, startPoint y: 525, endPoint x: 1193, endPoint y: 341, distance: 274.7
click at [1395, 525] on button "Complete" at bounding box center [1381, 525] width 64 height 19
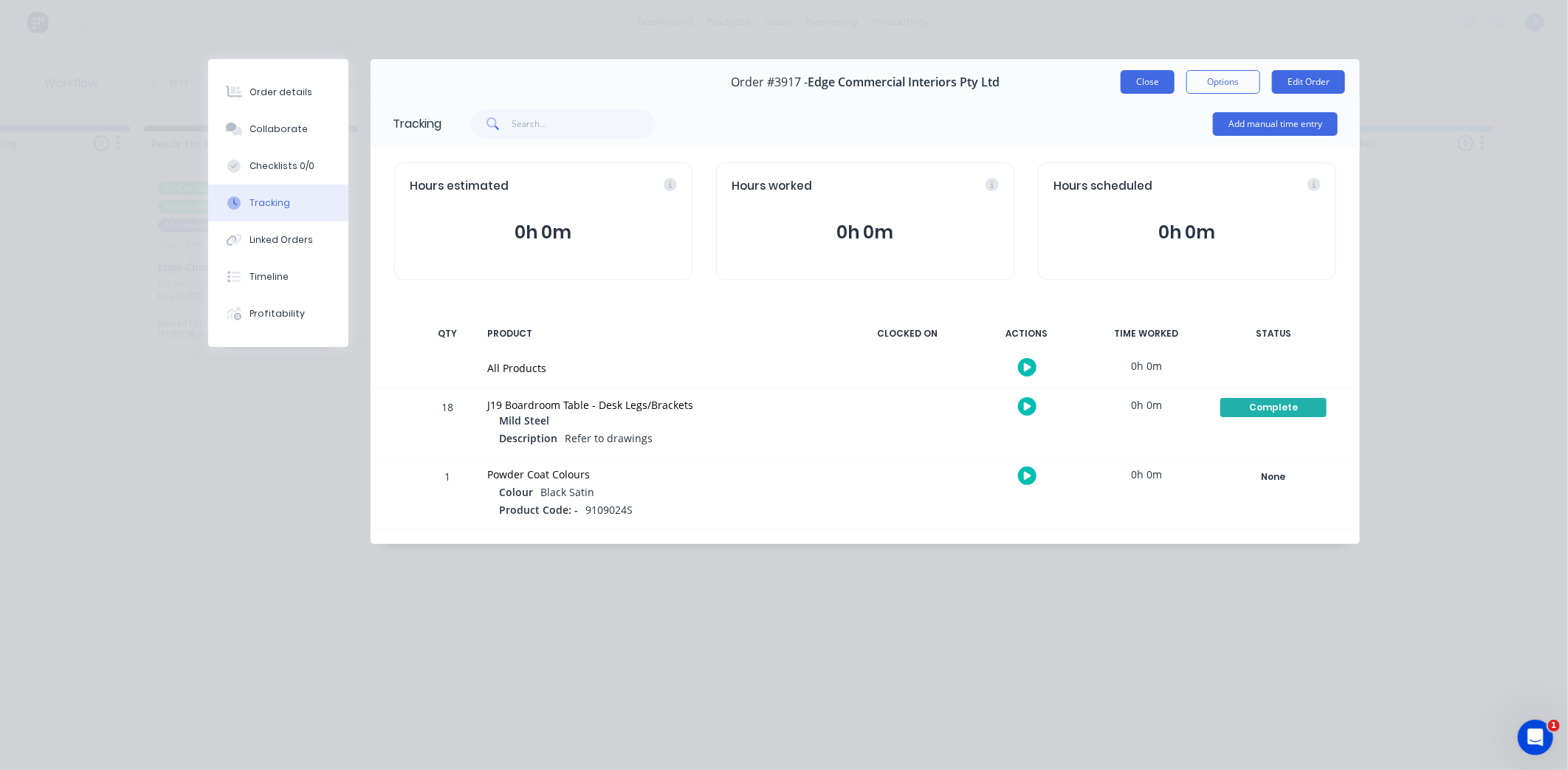
click at [1148, 84] on button "Close" at bounding box center [1147, 81] width 54 height 23
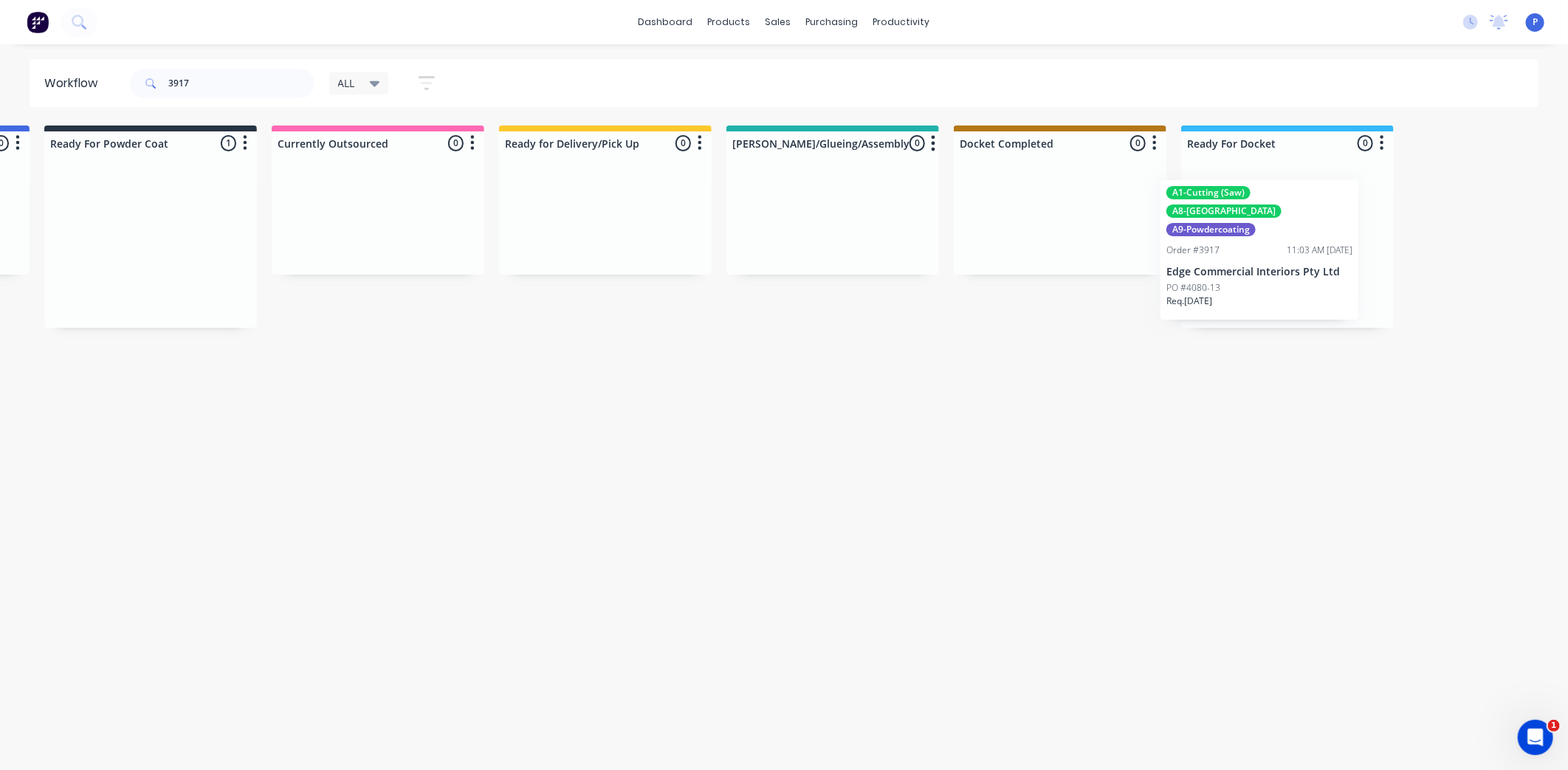
scroll to position [0, 3649]
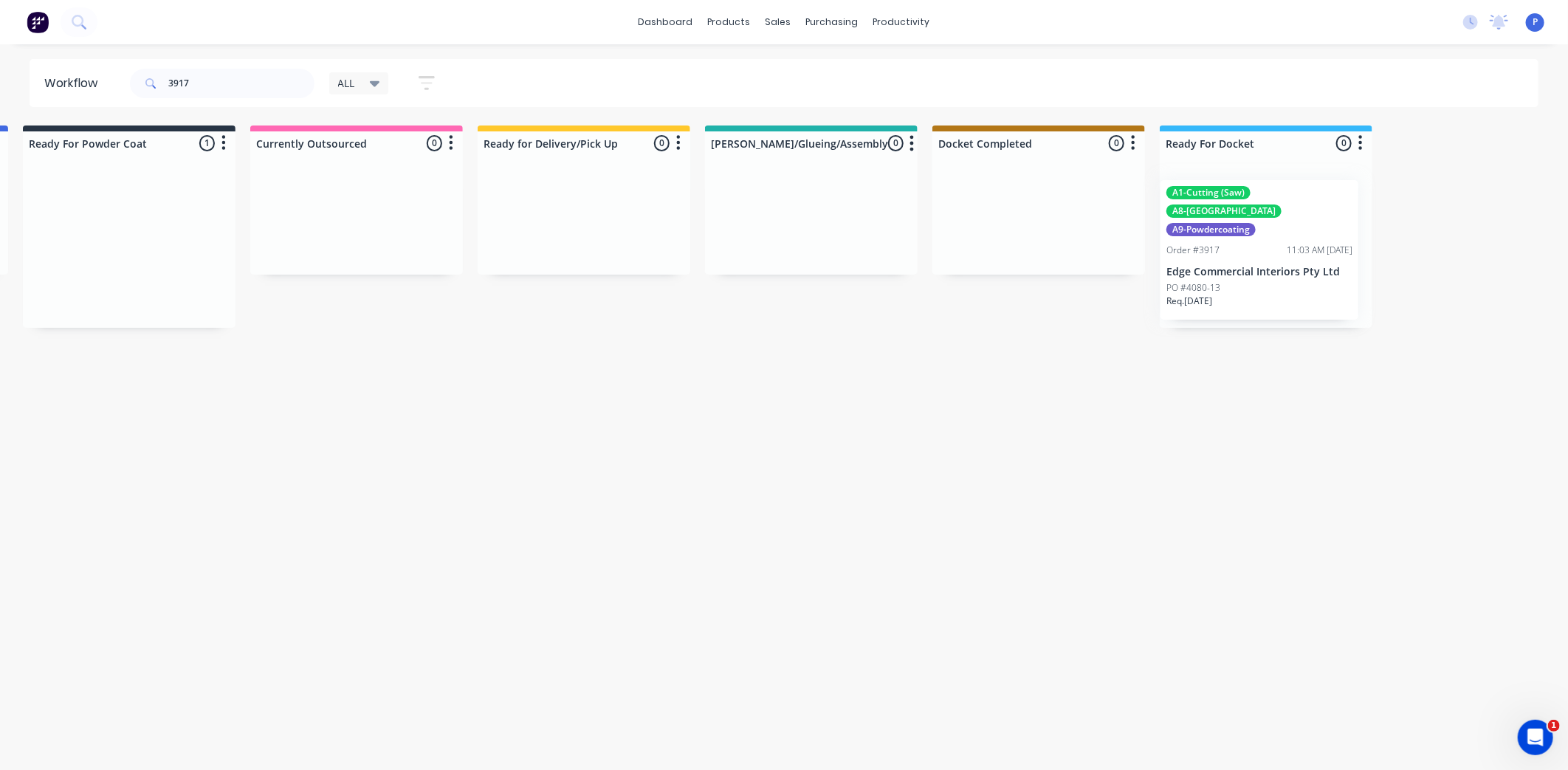
drag, startPoint x: 249, startPoint y: 215, endPoint x: 1269, endPoint y: 224, distance: 1020.0
